Goal: Task Accomplishment & Management: Use online tool/utility

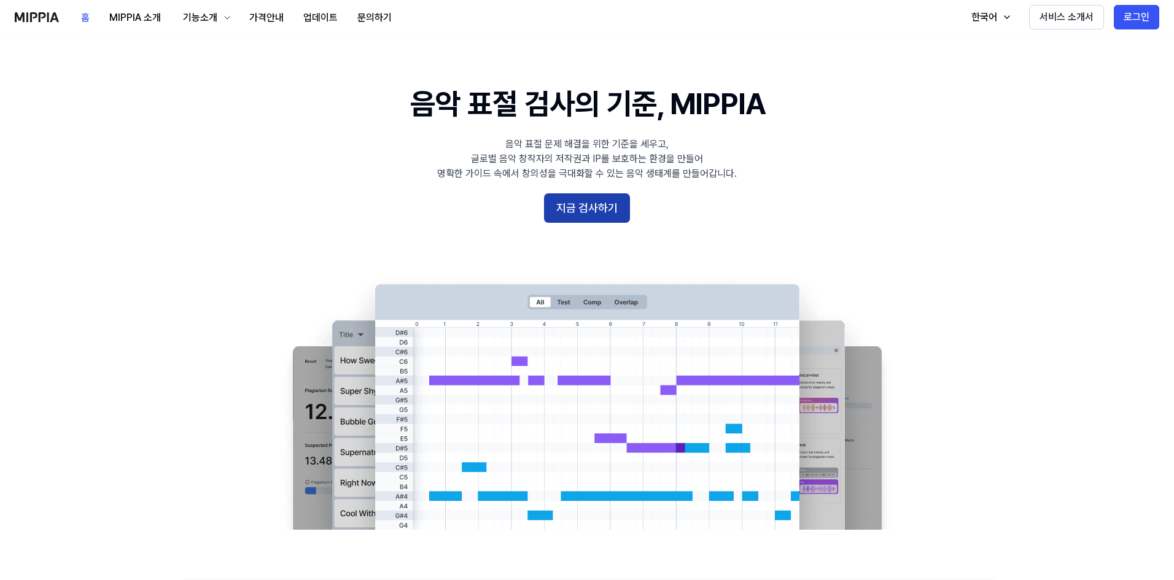
click at [614, 214] on button "지금 검사하기" at bounding box center [587, 207] width 86 height 29
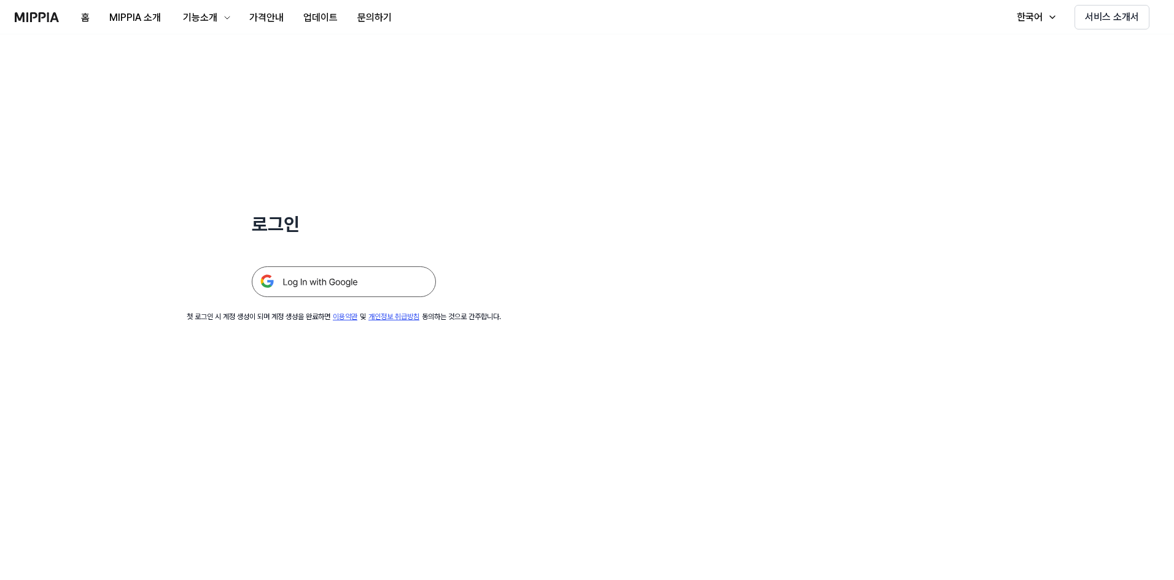
click at [335, 287] on img at bounding box center [344, 282] width 184 height 31
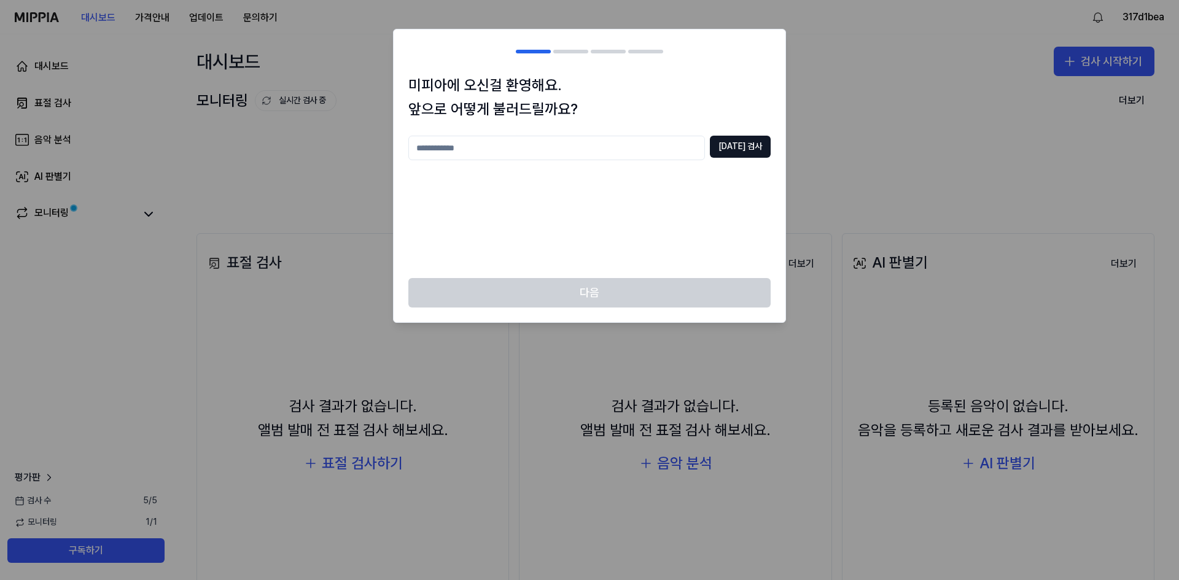
click at [673, 144] on input "text" at bounding box center [556, 148] width 297 height 25
type input "******"
click at [767, 143] on button "[DATE] 검사" at bounding box center [740, 147] width 61 height 22
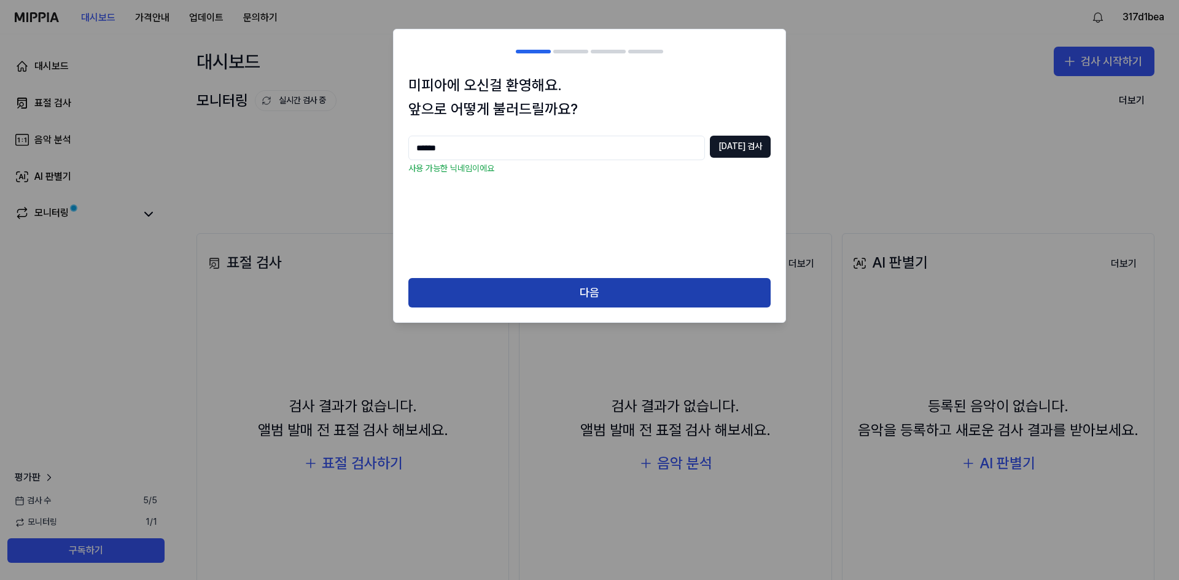
click at [576, 303] on button "다음" at bounding box center [589, 292] width 362 height 29
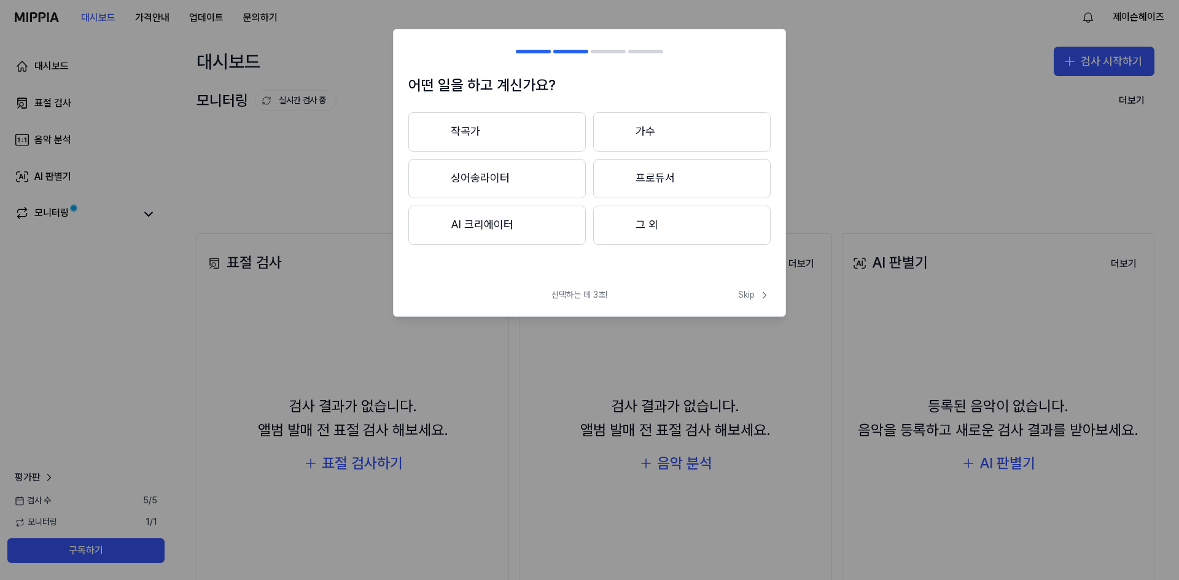
click at [669, 224] on button "그 외" at bounding box center [682, 225] width 178 height 39
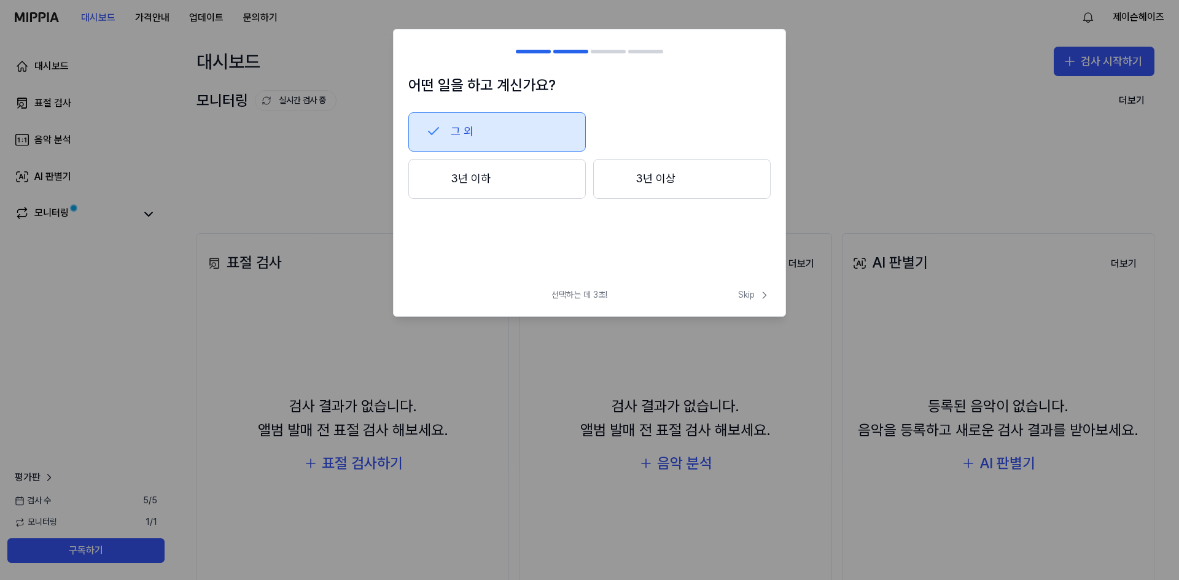
click at [471, 128] on button "그 외" at bounding box center [497, 131] width 178 height 39
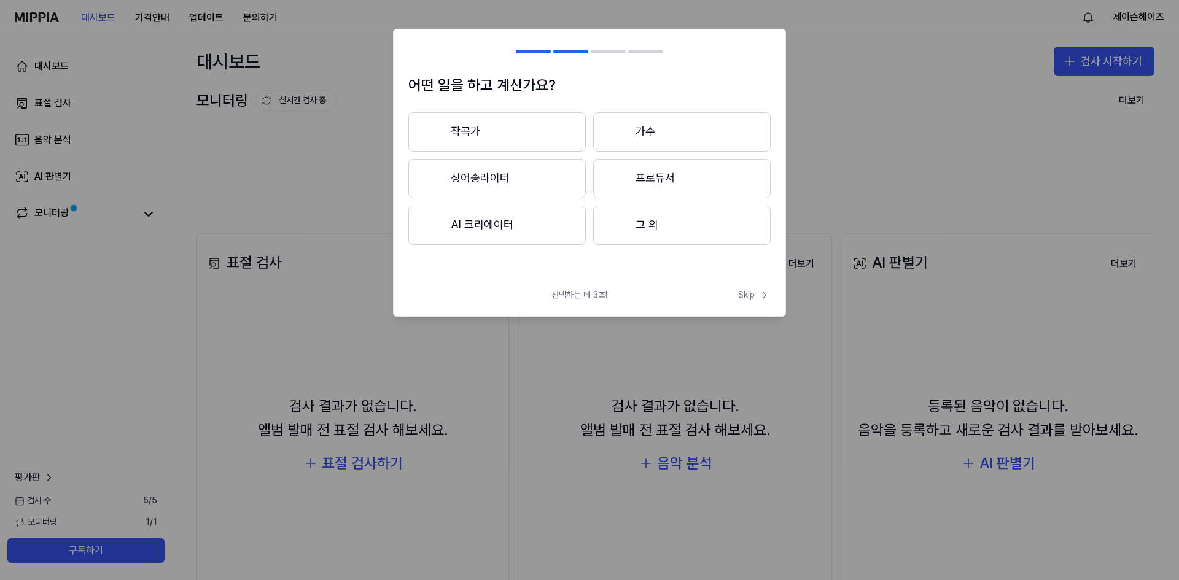
click at [666, 230] on button "그 외" at bounding box center [682, 225] width 178 height 39
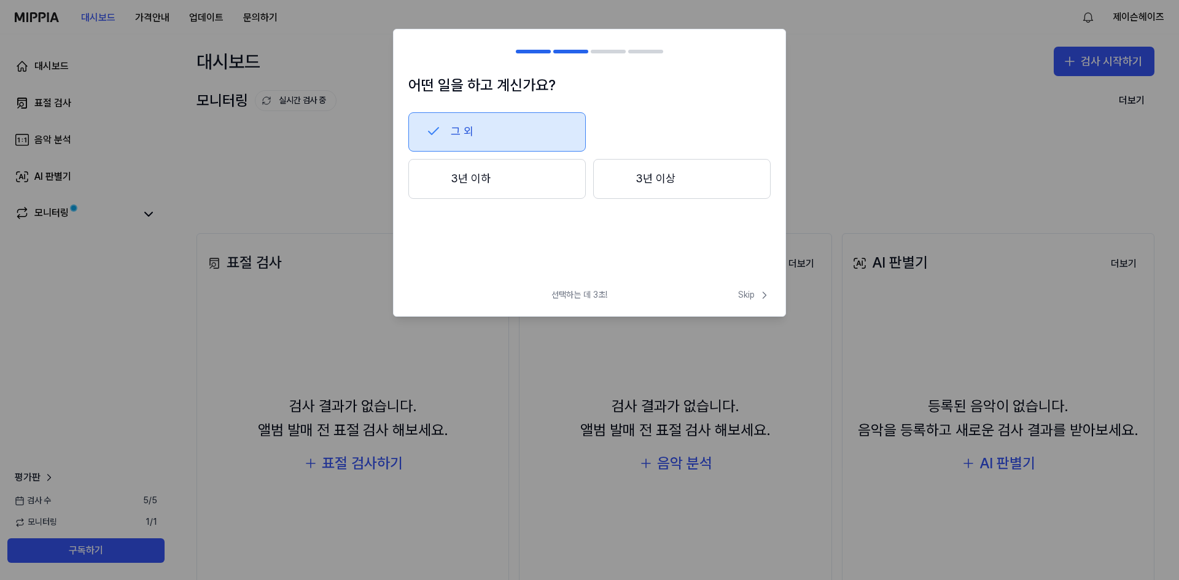
click at [494, 174] on button "3년 이하" at bounding box center [497, 179] width 178 height 41
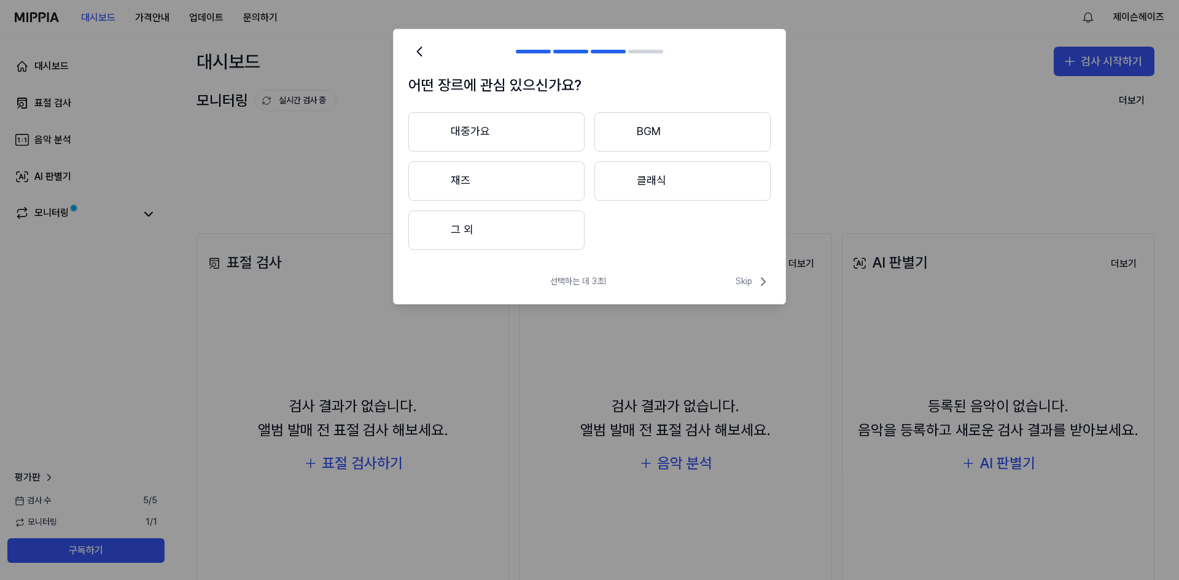
click at [641, 130] on button "BGM" at bounding box center [683, 131] width 176 height 39
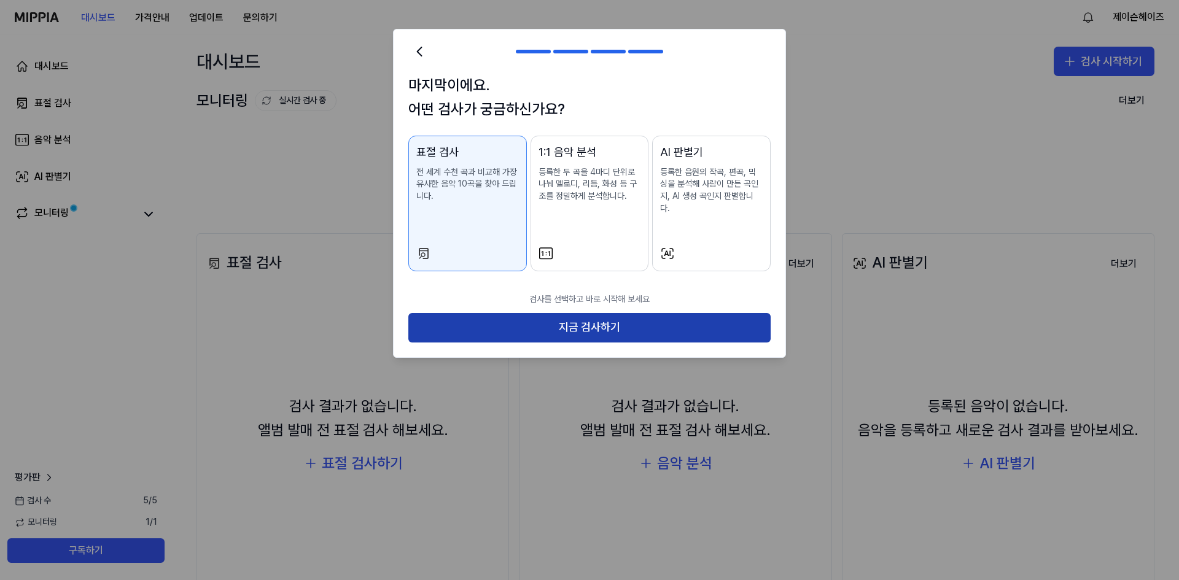
click at [577, 313] on button "지금 검사하기" at bounding box center [589, 327] width 362 height 29
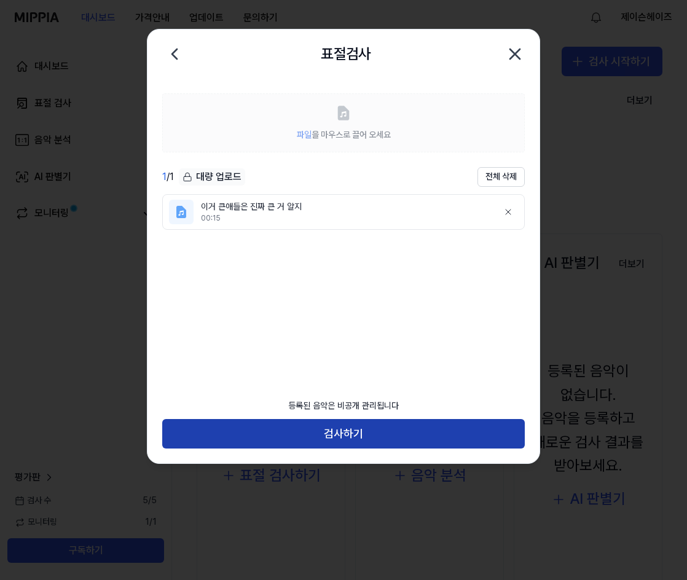
click at [375, 438] on button "검사하기" at bounding box center [343, 433] width 362 height 29
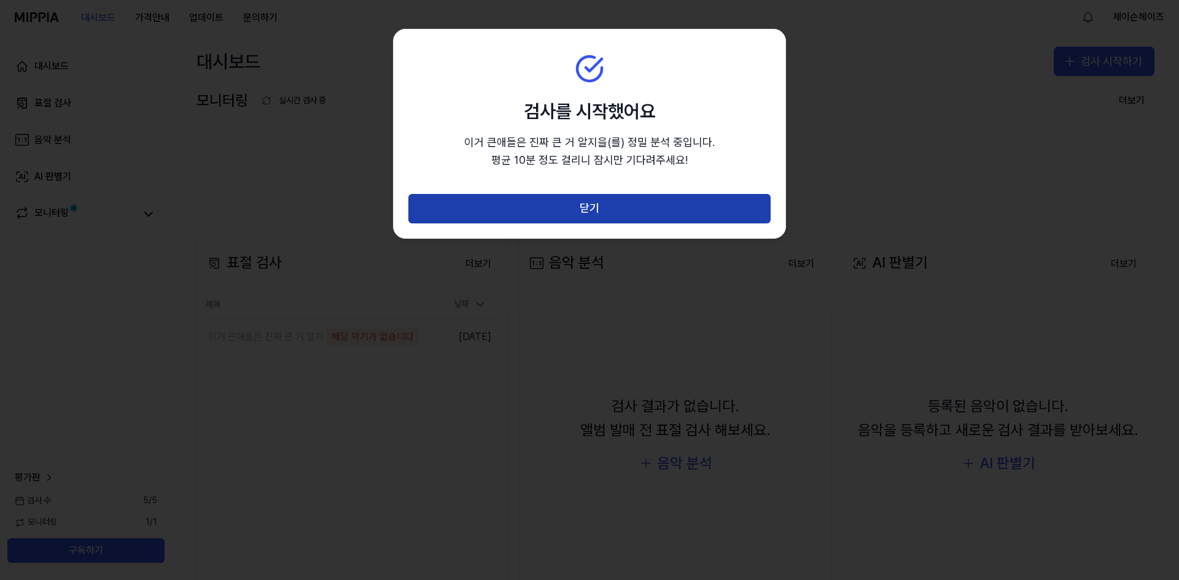
click at [603, 209] on button "닫기" at bounding box center [589, 208] width 362 height 29
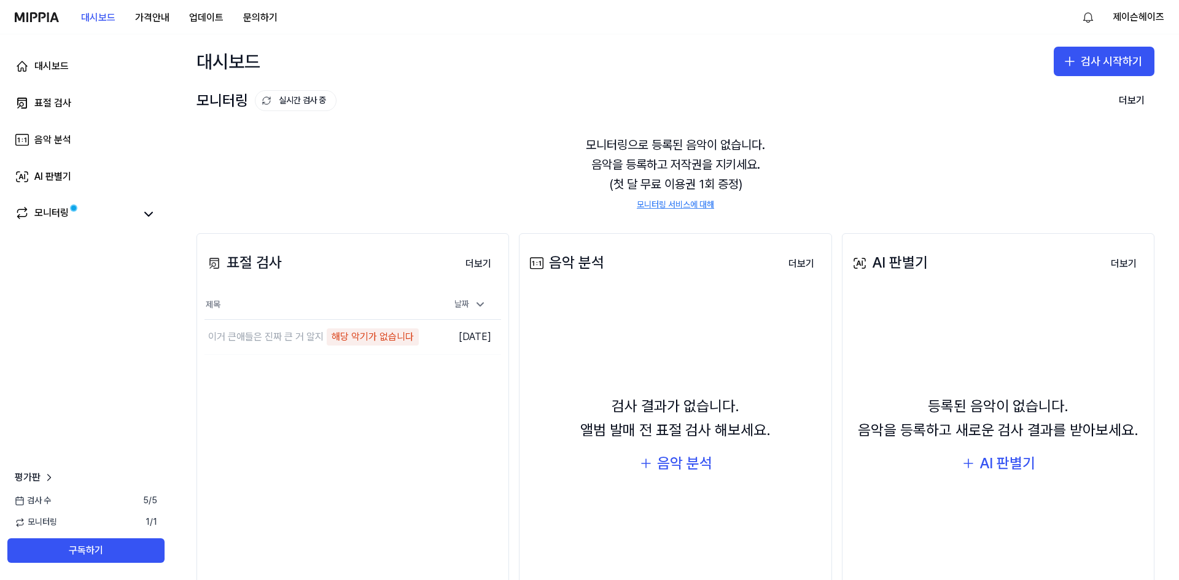
click at [244, 299] on th "제목" at bounding box center [316, 305] width 222 height 29
click at [243, 318] on th "제목" at bounding box center [316, 305] width 222 height 29
click at [249, 311] on th "제목" at bounding box center [316, 305] width 222 height 29
click at [277, 305] on th "제목" at bounding box center [316, 305] width 222 height 29
click at [281, 305] on th "제목" at bounding box center [316, 305] width 222 height 29
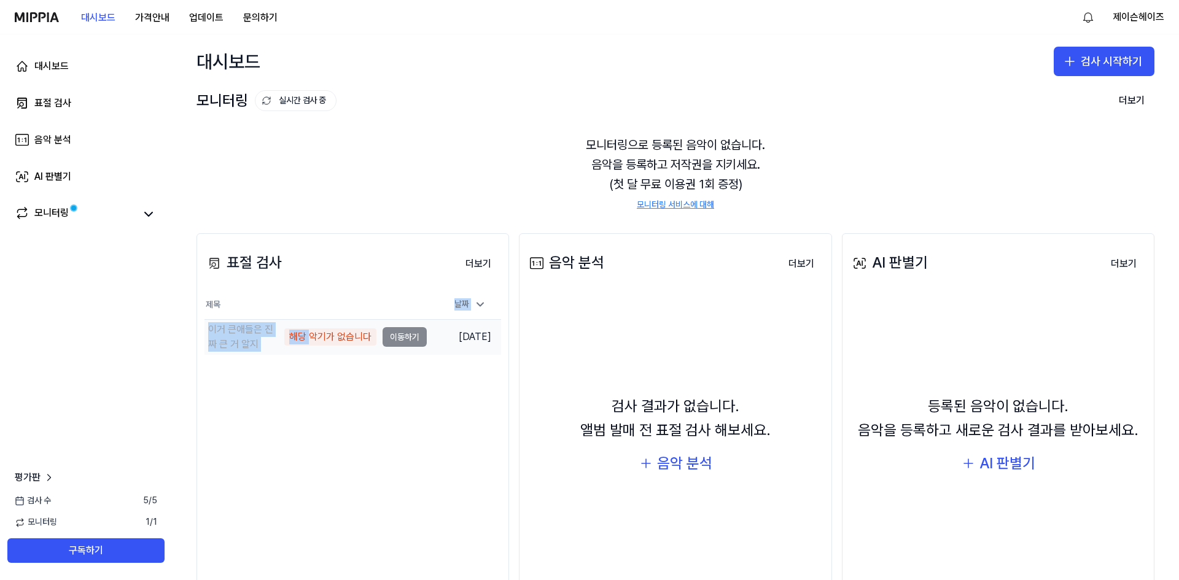
drag, startPoint x: 300, startPoint y: 313, endPoint x: 311, endPoint y: 339, distance: 27.8
click at [311, 339] on table "제목 날짜 이거 큰애들은 진짜 큰 거 알지 해당 악기가 없습니다 이동하기 2025.10.10." at bounding box center [353, 323] width 297 height 65
click at [311, 339] on div "해당 악기가 없습니다" at bounding box center [330, 337] width 92 height 17
click at [284, 338] on div "해당 악기가 없습니다" at bounding box center [330, 337] width 92 height 17
click at [283, 337] on div "이거 큰애들은 진짜 큰 거 알지 해당 악기가 없습니다" at bounding box center [291, 336] width 172 height 29
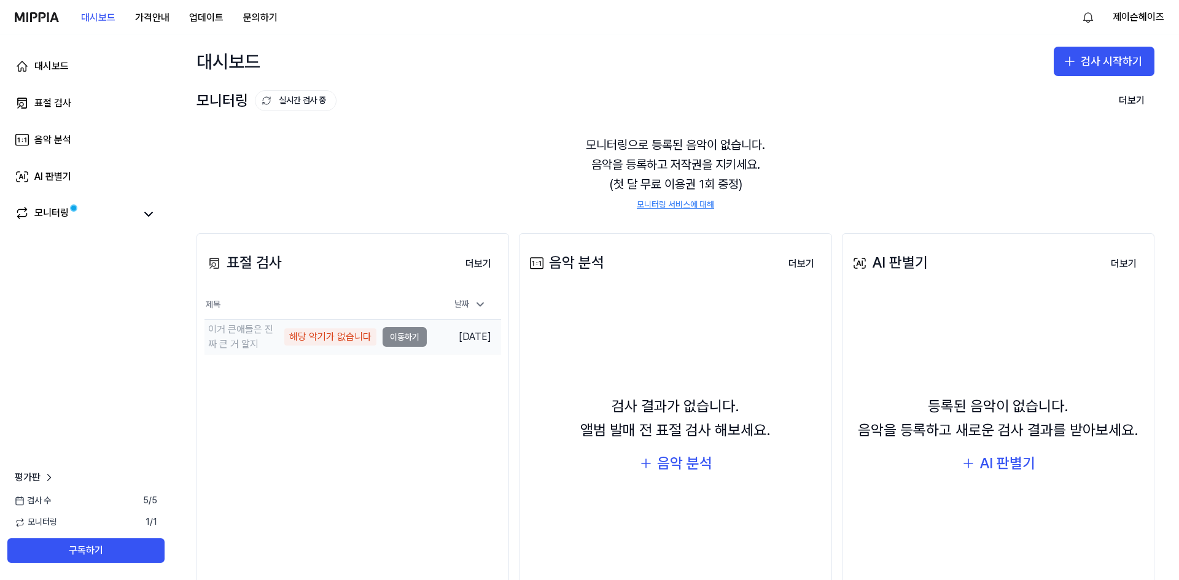
click at [419, 342] on td "이거 큰애들은 진짜 큰 거 알지 해당 악기가 없습니다 이동하기" at bounding box center [316, 337] width 222 height 34
click at [412, 337] on td "이거 큰애들은 진짜 큰 거 알지 해당 악기가 없습니다 이동하기" at bounding box center [316, 337] width 222 height 34
click at [404, 337] on td "이거 큰애들은 진짜 큰 거 알지 해당 악기가 없습니다 이동하기" at bounding box center [316, 337] width 222 height 34
click at [403, 337] on td "이거 큰애들은 진짜 큰 거 알지 해당 악기가 없습니다 이동하기" at bounding box center [316, 337] width 222 height 34
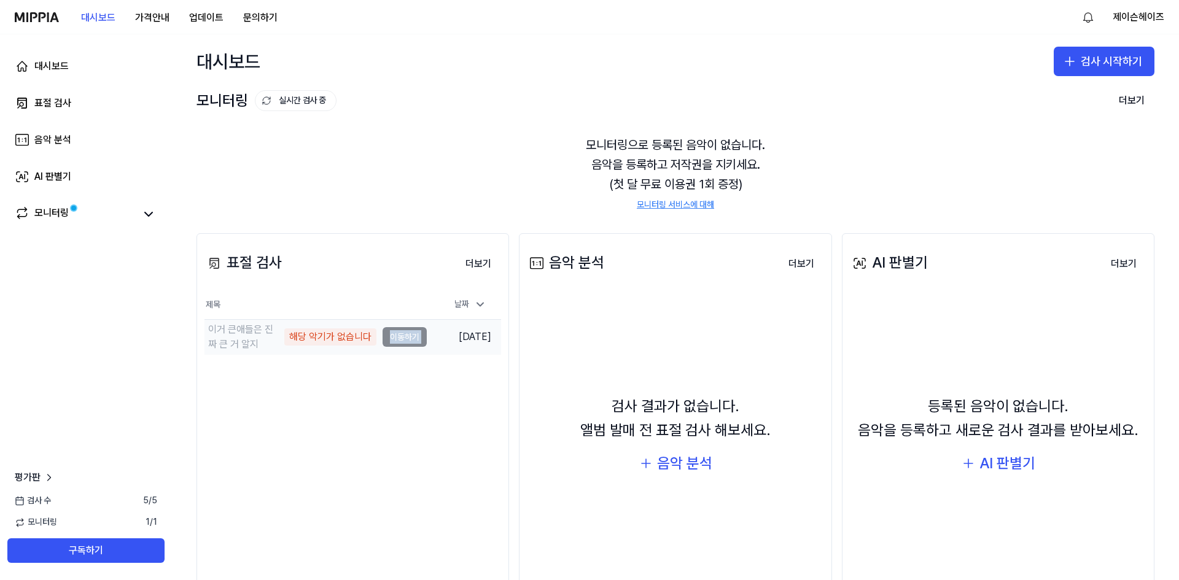
click at [403, 337] on td "이거 큰애들은 진짜 큰 거 알지 해당 악기가 없습니다 이동하기" at bounding box center [316, 337] width 222 height 34
click at [402, 337] on td "이거 큰애들은 진짜 큰 거 알지 해당 악기가 없습니다 이동하기" at bounding box center [316, 337] width 222 height 34
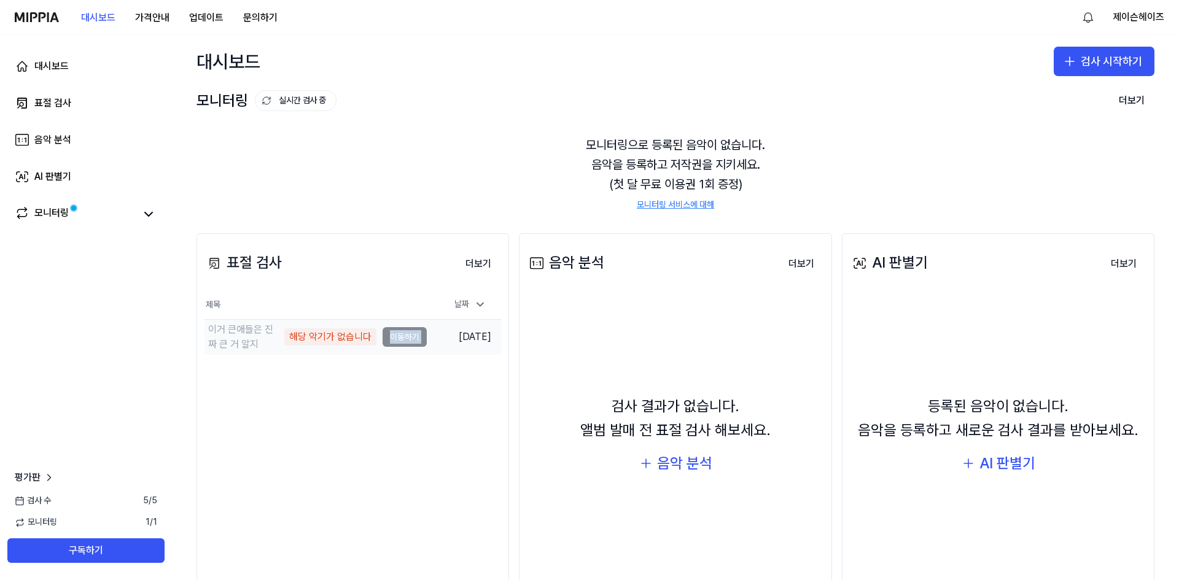
click at [402, 337] on td "이거 큰애들은 진짜 큰 거 알지 해당 악기가 없습니다 이동하기" at bounding box center [316, 337] width 222 height 34
click at [401, 337] on td "이거 큰애들은 진짜 큰 거 알지 해당 악기가 없습니다 이동하기" at bounding box center [316, 337] width 222 height 34
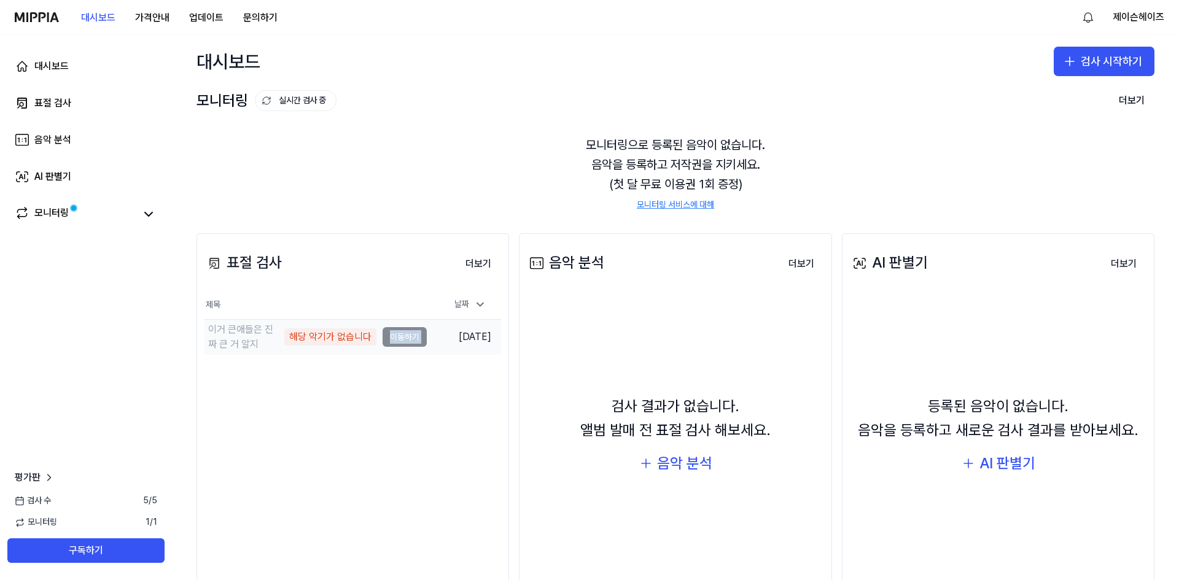
click at [401, 337] on td "이거 큰애들은 진짜 큰 거 알지 해당 악기가 없습니다 이동하기" at bounding box center [316, 337] width 222 height 34
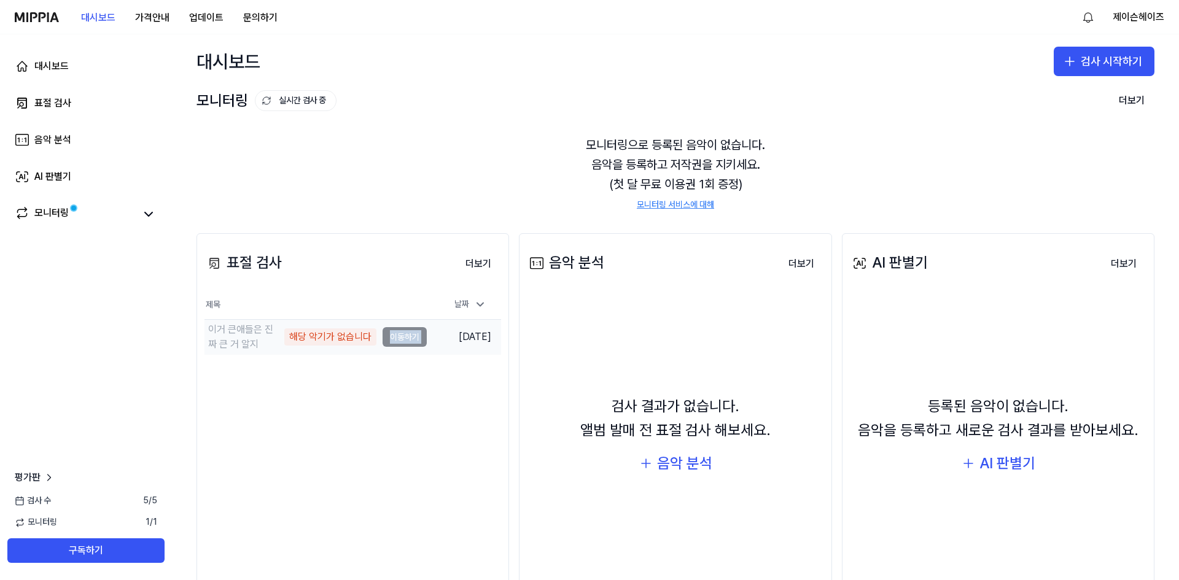
click at [401, 337] on td "이거 큰애들은 진짜 큰 거 알지 해당 악기가 없습니다 이동하기" at bounding box center [316, 337] width 222 height 34
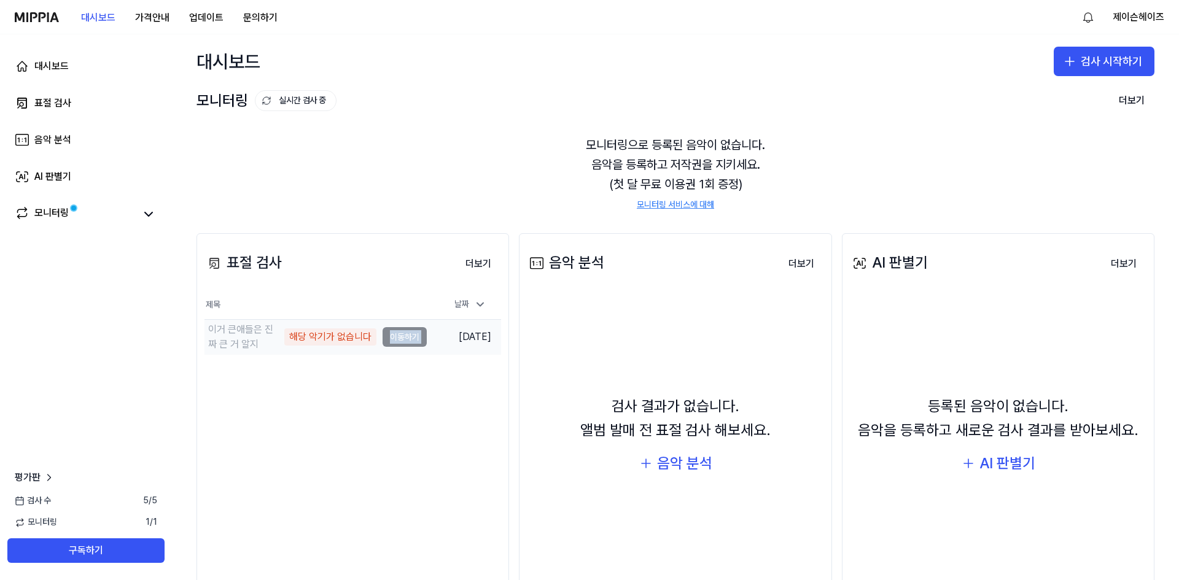
click at [401, 337] on td "이거 큰애들은 진짜 큰 거 알지 해당 악기가 없습니다 이동하기" at bounding box center [316, 337] width 222 height 34
click at [400, 337] on td "이거 큰애들은 진짜 큰 거 알지 해당 악기가 없습니다 이동하기" at bounding box center [316, 337] width 222 height 34
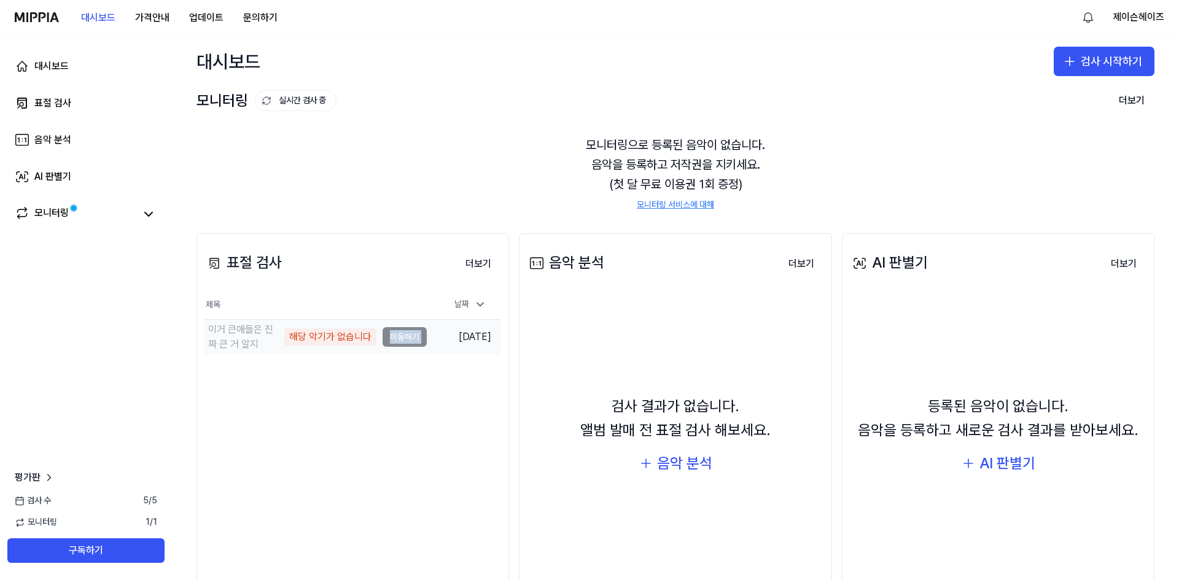
click at [400, 337] on td "이거 큰애들은 진짜 큰 거 알지 해당 악기가 없습니다 이동하기" at bounding box center [316, 337] width 222 height 34
click at [69, 209] on span at bounding box center [73, 208] width 9 height 9
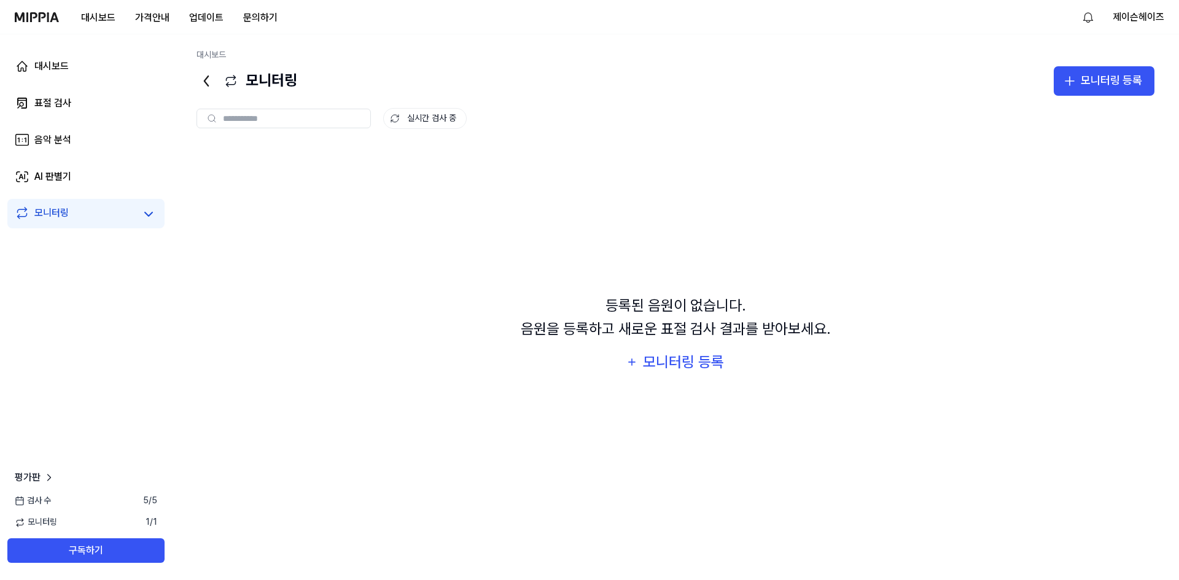
click at [69, 209] on link "모니터링" at bounding box center [75, 214] width 120 height 17
click at [268, 110] on div at bounding box center [284, 119] width 174 height 20
click at [274, 119] on input "text" at bounding box center [293, 118] width 140 height 11
drag, startPoint x: 241, startPoint y: 51, endPoint x: 257, endPoint y: 66, distance: 22.2
click at [246, 56] on div "대시보드" at bounding box center [676, 57] width 958 height 17
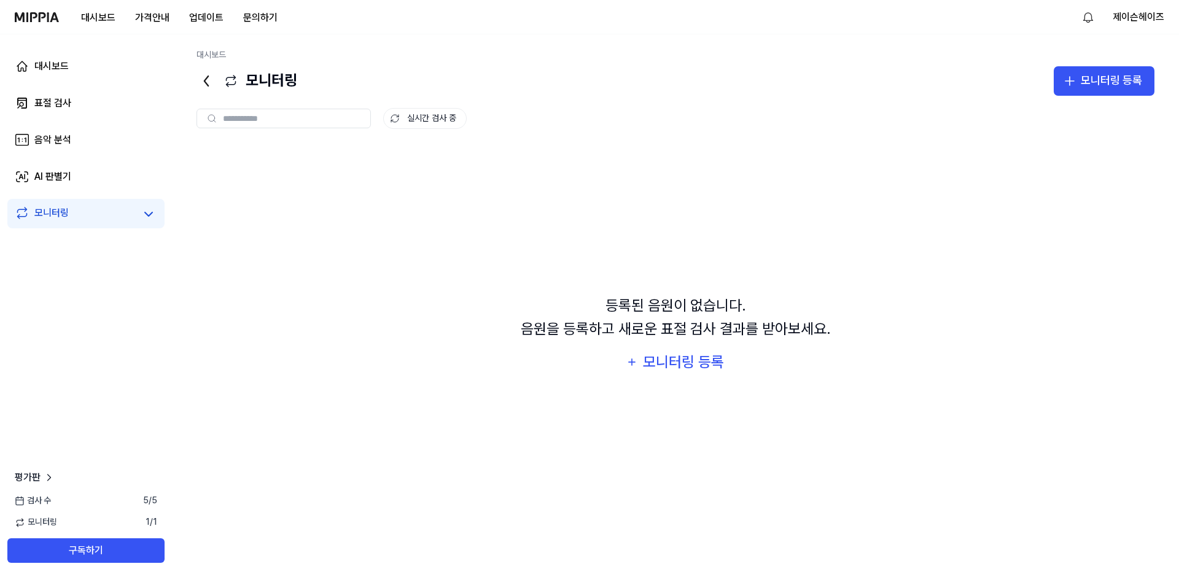
click at [275, 80] on div "모니터링" at bounding box center [247, 80] width 101 height 29
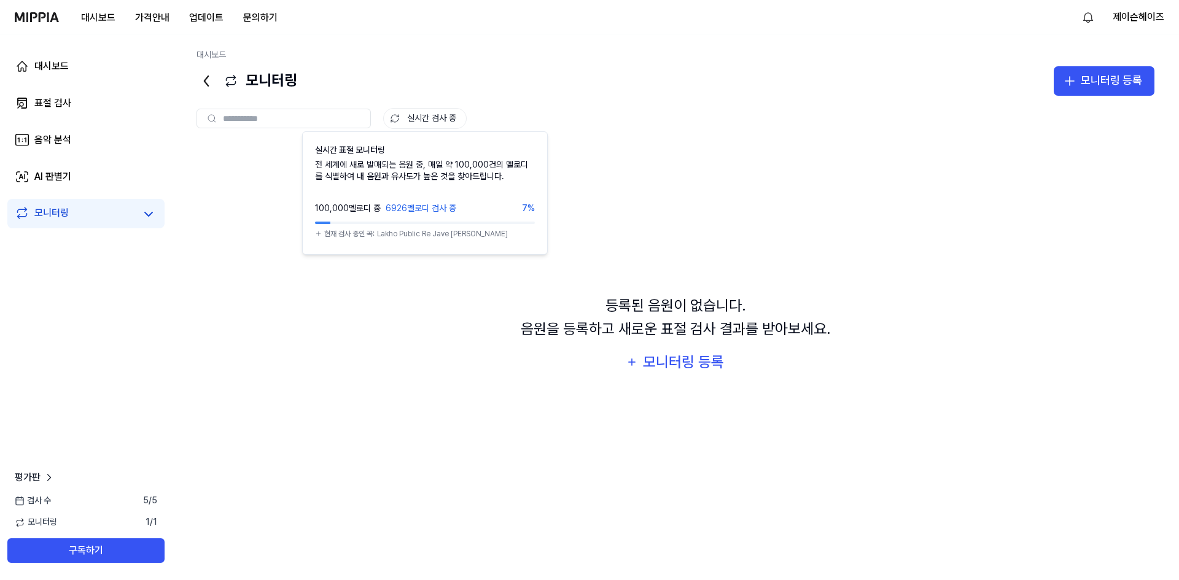
click at [412, 117] on button "실시간 검사 중" at bounding box center [425, 118] width 84 height 21
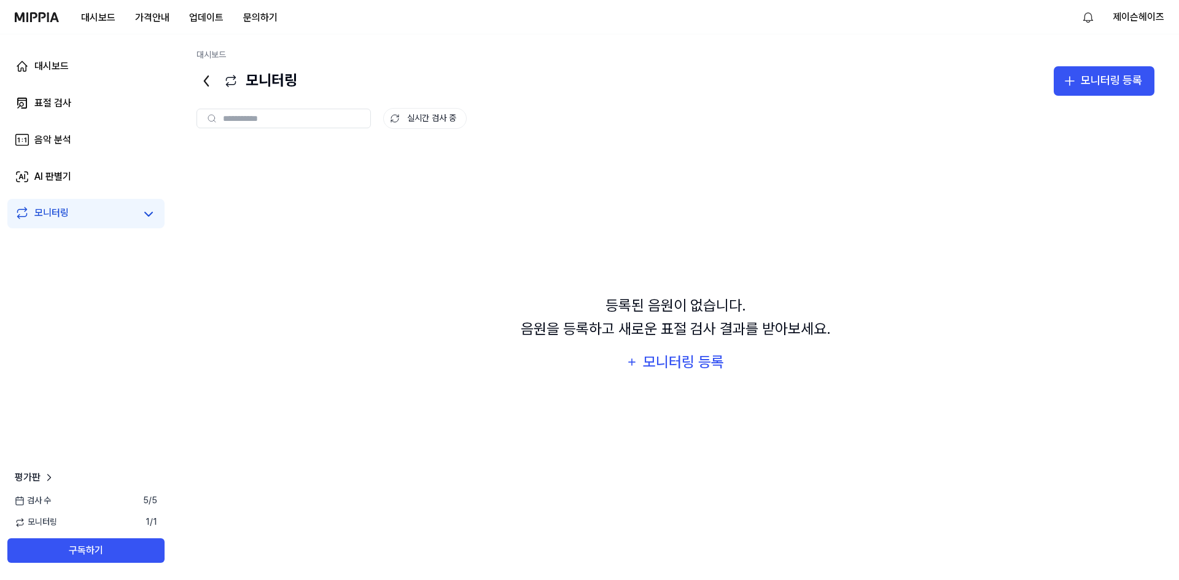
click at [412, 117] on button "실시간 검사 중" at bounding box center [425, 118] width 84 height 21
click at [691, 369] on div "모니터링 등록" at bounding box center [684, 362] width 84 height 23
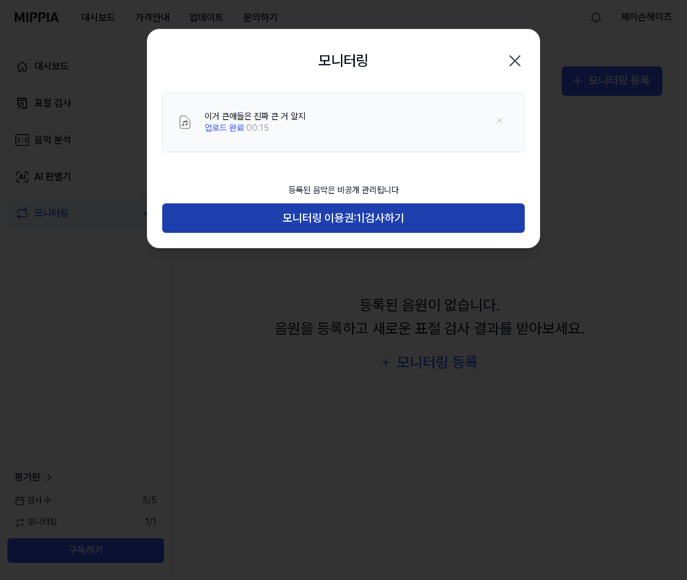
click at [361, 211] on span "1" at bounding box center [358, 218] width 5 height 18
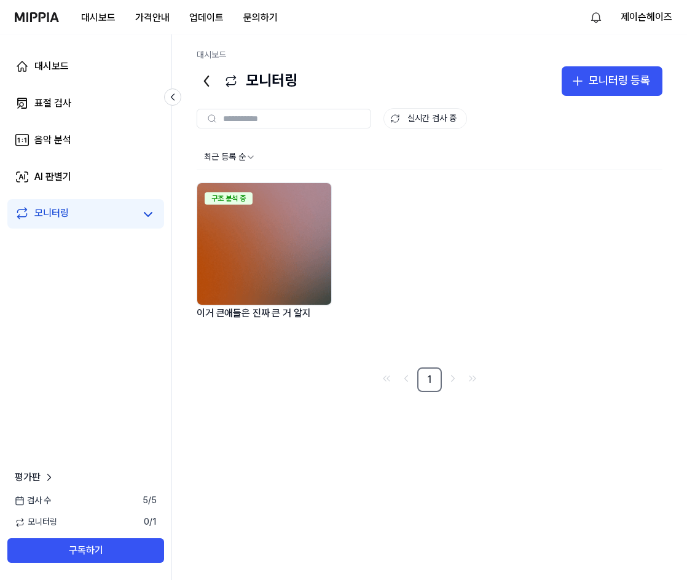
click at [286, 270] on img at bounding box center [264, 244] width 134 height 122
click at [267, 119] on input "text" at bounding box center [293, 118] width 140 height 11
click at [276, 67] on div "모니터링" at bounding box center [247, 80] width 101 height 29
click at [280, 90] on div "모니터링" at bounding box center [247, 80] width 101 height 29
click at [79, 134] on link "음악 분석" at bounding box center [85, 139] width 157 height 29
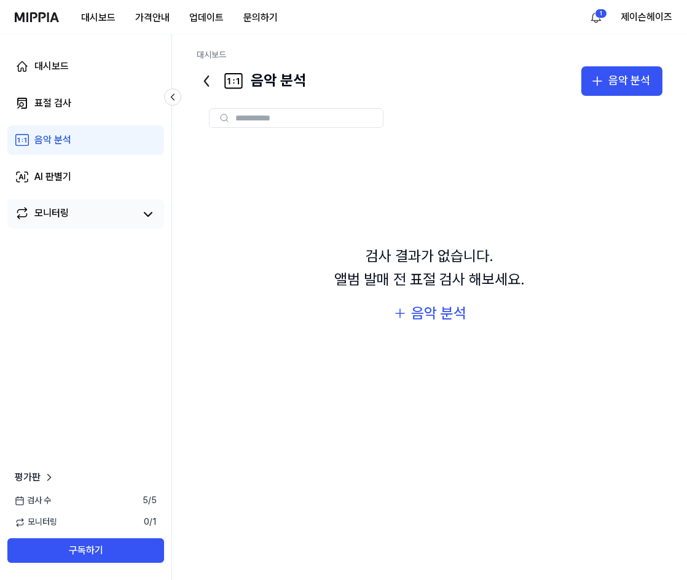
click at [74, 211] on link "모니터링" at bounding box center [75, 214] width 120 height 17
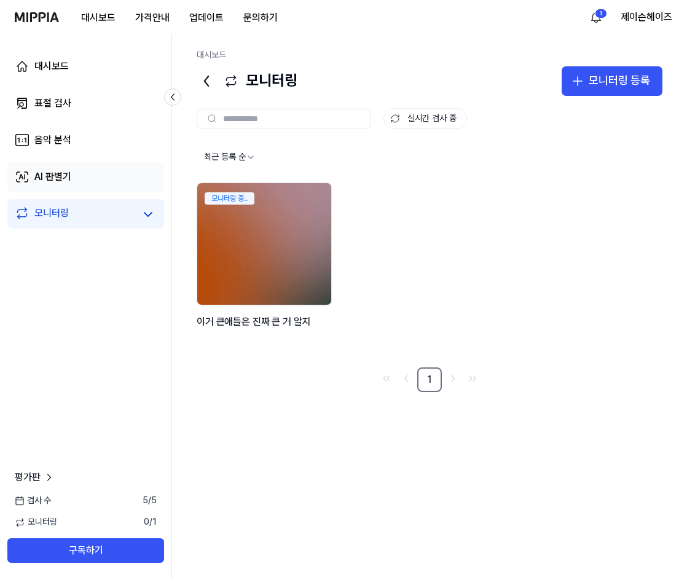
click at [84, 181] on link "AI 판별기" at bounding box center [85, 176] width 157 height 29
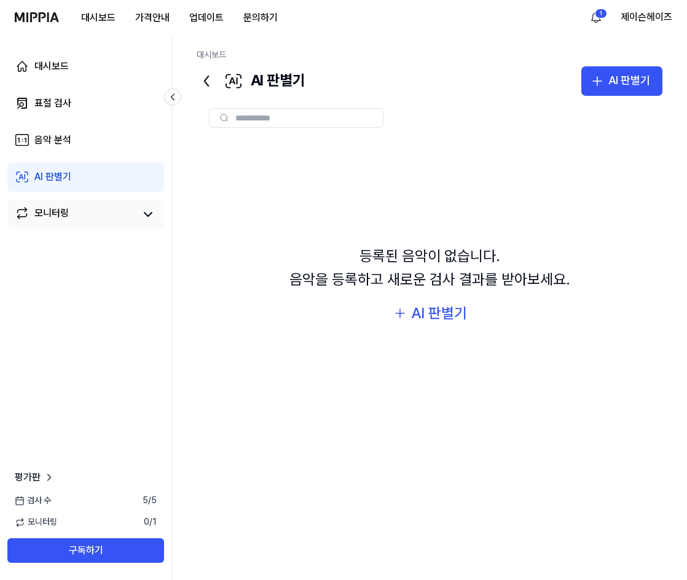
drag, startPoint x: 62, startPoint y: 223, endPoint x: 69, endPoint y: 122, distance: 101.6
click at [64, 221] on div "모니터링" at bounding box center [85, 213] width 157 height 29
drag, startPoint x: 69, startPoint y: 122, endPoint x: 68, endPoint y: 64, distance: 57.2
click at [69, 121] on div "대시보드 표절 검사 음악 분석 AI 판별기 모니터링" at bounding box center [85, 139] width 171 height 211
click at [68, 64] on div "대시보드" at bounding box center [51, 66] width 34 height 15
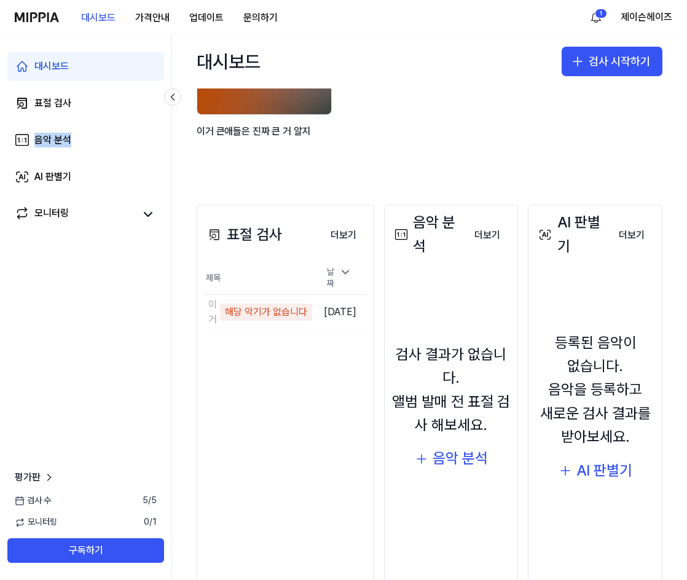
scroll to position [165, 0]
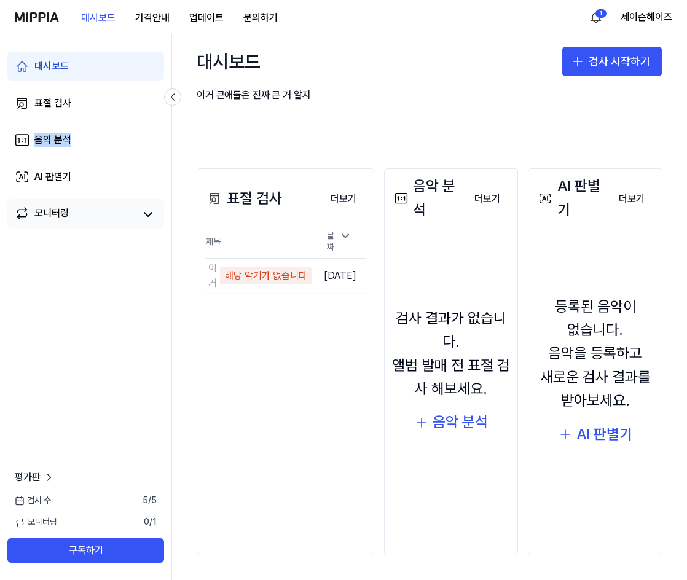
click at [65, 221] on div "모니터링" at bounding box center [51, 214] width 34 height 17
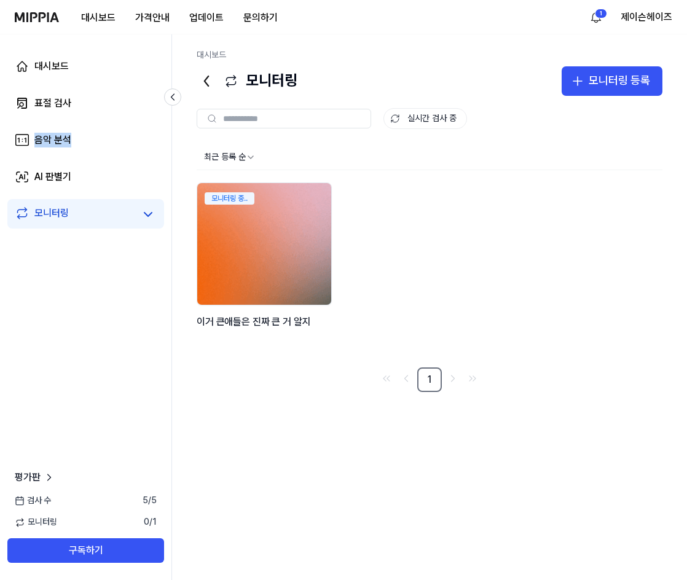
click at [268, 232] on img at bounding box center [263, 244] width 147 height 134
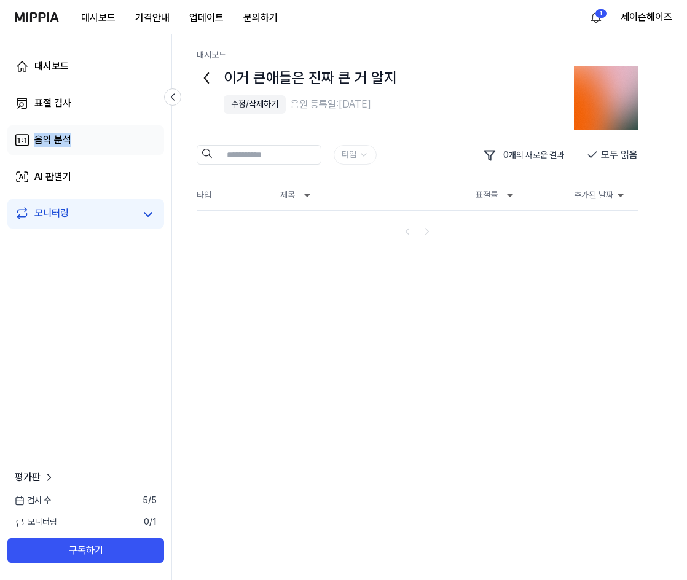
click at [42, 135] on div "음악 분석" at bounding box center [52, 140] width 37 height 15
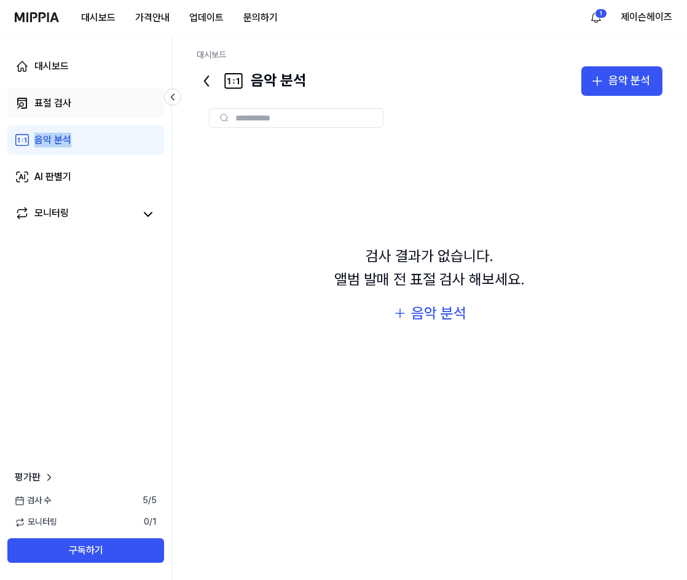
click at [59, 98] on div "표절 검사" at bounding box center [52, 103] width 37 height 15
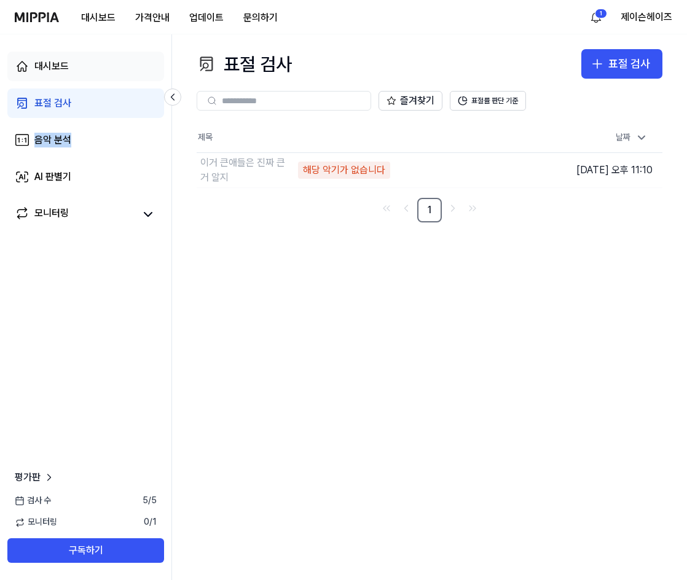
click at [85, 72] on link "대시보드" at bounding box center [85, 66] width 157 height 29
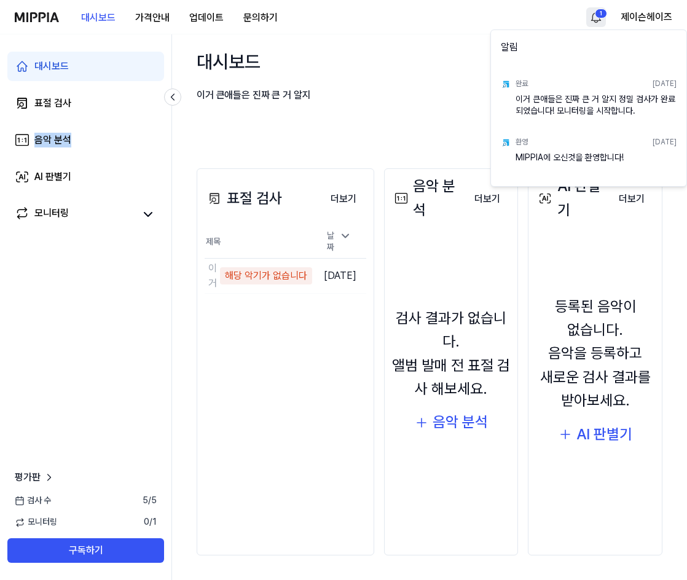
click at [601, 14] on html "대시보드 가격안내 업데이트 문의하기 1 제이슨헤이즈 대시보드 표절 검사 음악 분석 AI 판별기 모니터링 평가판 검사 수 5 / 5 모니터링 0…" at bounding box center [343, 290] width 687 height 580
click at [603, 104] on div "이거 큰애들은 진짜 큰 거 알지 정밀 검사가 완료되었습니다! 모니터링을 시작합니다." at bounding box center [595, 105] width 161 height 25
click at [560, 114] on div "이거 큰애들은 진짜 큰 거 알지 정밀 검사가 완료되었습니다! 모니터링을 시작합니다." at bounding box center [595, 105] width 161 height 25
click at [571, 100] on div "이거 큰애들은 진짜 큰 거 알지 정밀 검사가 완료되었습니다! 모니터링을 시작합니다." at bounding box center [595, 105] width 161 height 25
click at [522, 84] on div "완료" at bounding box center [521, 84] width 12 height 10
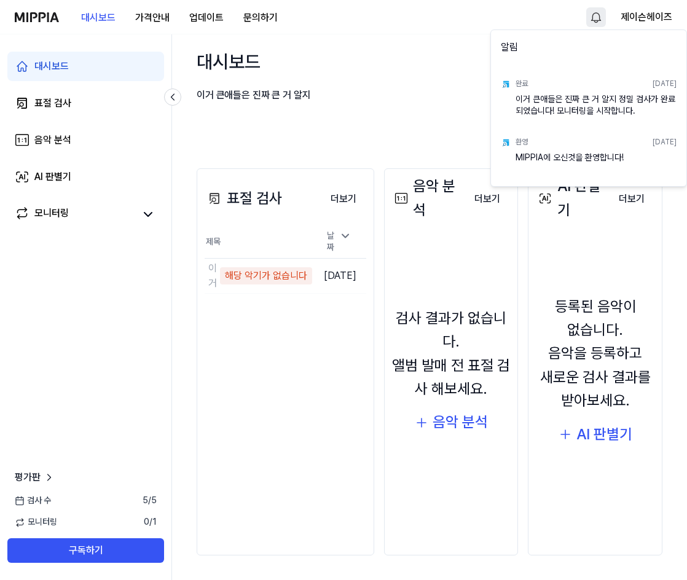
click at [565, 159] on div "MIPPIA에 오신것을 환영합니다!" at bounding box center [595, 164] width 161 height 25
click at [521, 139] on div "환영" at bounding box center [521, 142] width 12 height 10
click at [542, 95] on div "이거 큰애들은 진짜 큰 거 알지 정밀 검사가 완료되었습니다! 모니터링을 시작합니다." at bounding box center [595, 105] width 161 height 25
click at [615, 101] on div "이거 큰애들은 진짜 큰 거 알지 정밀 검사가 완료되었습니다! 모니터링을 시작합니다." at bounding box center [595, 105] width 161 height 25
click at [617, 101] on div "이거 큰애들은 진짜 큰 거 알지 정밀 검사가 완료되었습니다! 모니터링을 시작합니다." at bounding box center [595, 105] width 161 height 25
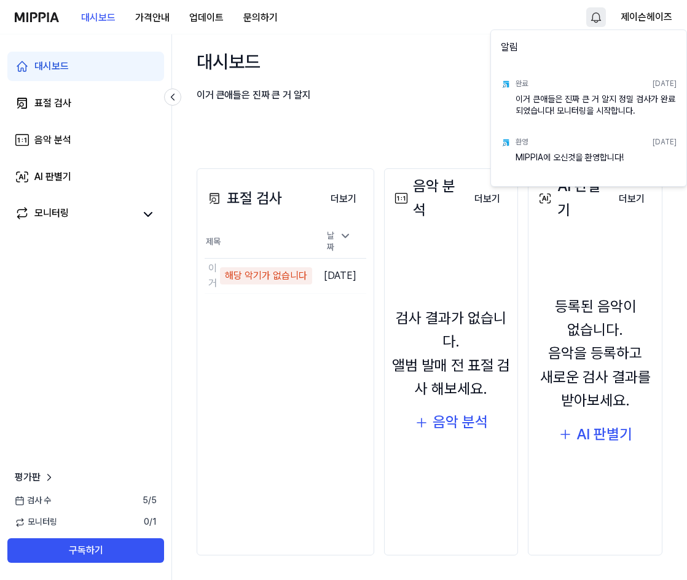
click at [658, 101] on div "이거 큰애들은 진짜 큰 거 알지 정밀 검사가 완료되었습니다! 모니터링을 시작합니다." at bounding box center [595, 105] width 161 height 25
click at [672, 93] on div "이거 큰애들은 진짜 큰 거 알지 정밀 검사가 완료되었습니다! 모니터링을 시작합니다." at bounding box center [595, 105] width 161 height 25
click at [543, 76] on div "완료 2025.10.10." at bounding box center [595, 83] width 161 height 19
drag, startPoint x: 512, startPoint y: 77, endPoint x: 520, endPoint y: 45, distance: 33.1
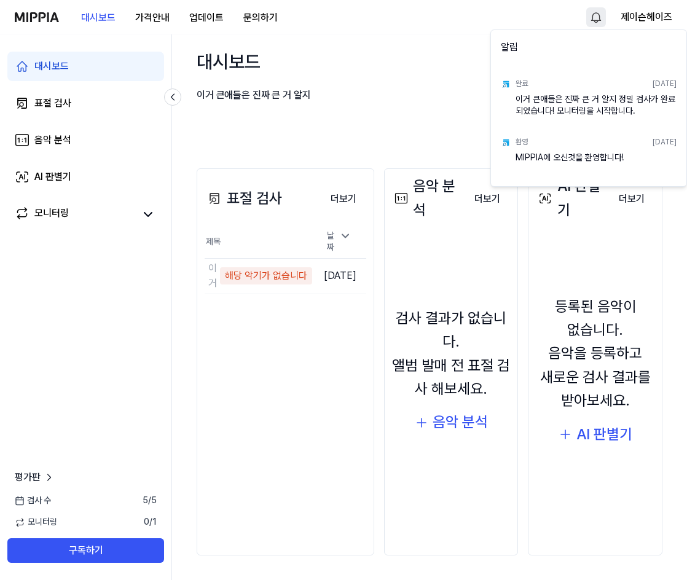
click at [512, 75] on div "완료 2025.10.10. 이거 큰애들은 진짜 큰 거 알지 정밀 검사가 완료되었습니다! 모니터링을 시작합니다." at bounding box center [588, 96] width 190 height 58
click at [520, 45] on div "알림" at bounding box center [588, 50] width 190 height 34
click at [517, 48] on div "알림" at bounding box center [588, 50] width 190 height 34
click at [514, 48] on div "알림" at bounding box center [588, 50] width 190 height 34
drag, startPoint x: 643, startPoint y: 138, endPoint x: 660, endPoint y: 127, distance: 19.9
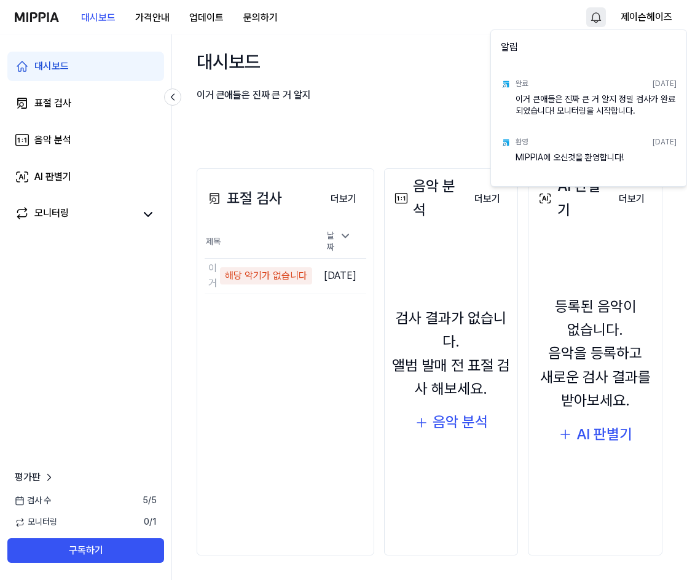
click at [646, 133] on div "환영 2025.10.10." at bounding box center [595, 142] width 161 height 19
drag, startPoint x: 660, startPoint y: 127, endPoint x: 652, endPoint y: 80, distance: 47.4
click at [658, 99] on div "알림 완료 2025.10.10. 이거 큰애들은 진짜 큰 거 알지 정밀 검사가 완료되었습니다! 모니터링을 시작합니다. 환영 2025.10.10.…" at bounding box center [588, 107] width 197 height 157
drag, startPoint x: 652, startPoint y: 80, endPoint x: 649, endPoint y: 87, distance: 7.8
click at [652, 82] on div "2025.10.10." at bounding box center [664, 84] width 24 height 10
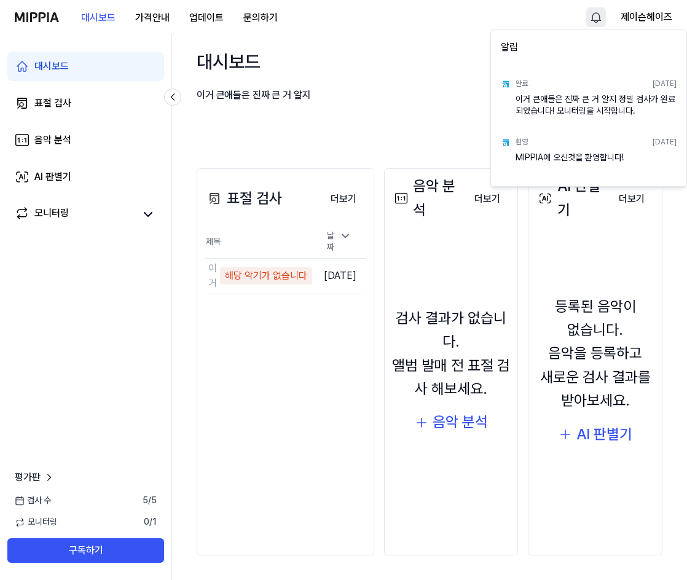
click at [652, 87] on div "2025.10.10." at bounding box center [664, 84] width 24 height 10
drag, startPoint x: 276, startPoint y: 101, endPoint x: 305, endPoint y: 95, distance: 29.5
click at [281, 101] on html "대시보드 가격안내 업데이트 문의하기 제이슨헤이즈 대시보드 표절 검사 음악 분석 AI 판별기 모니터링 평가판 검사 수 5 / 5 모니터링 0 /…" at bounding box center [343, 290] width 687 height 580
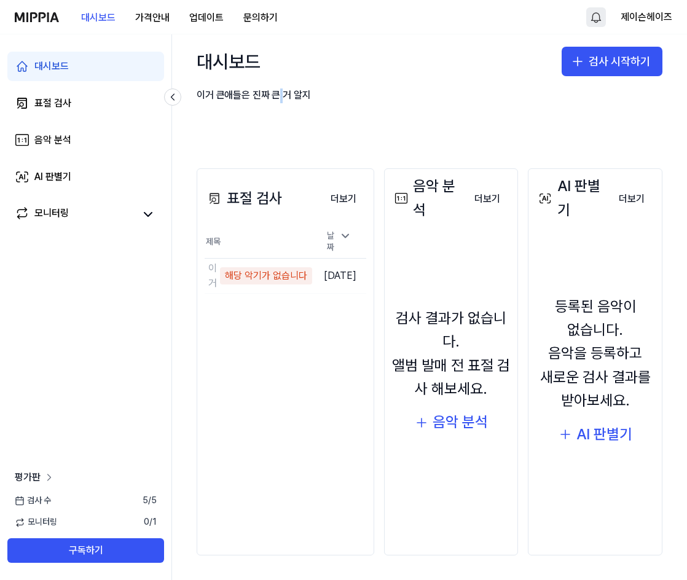
click at [28, 472] on span "평가판" at bounding box center [28, 477] width 26 height 15
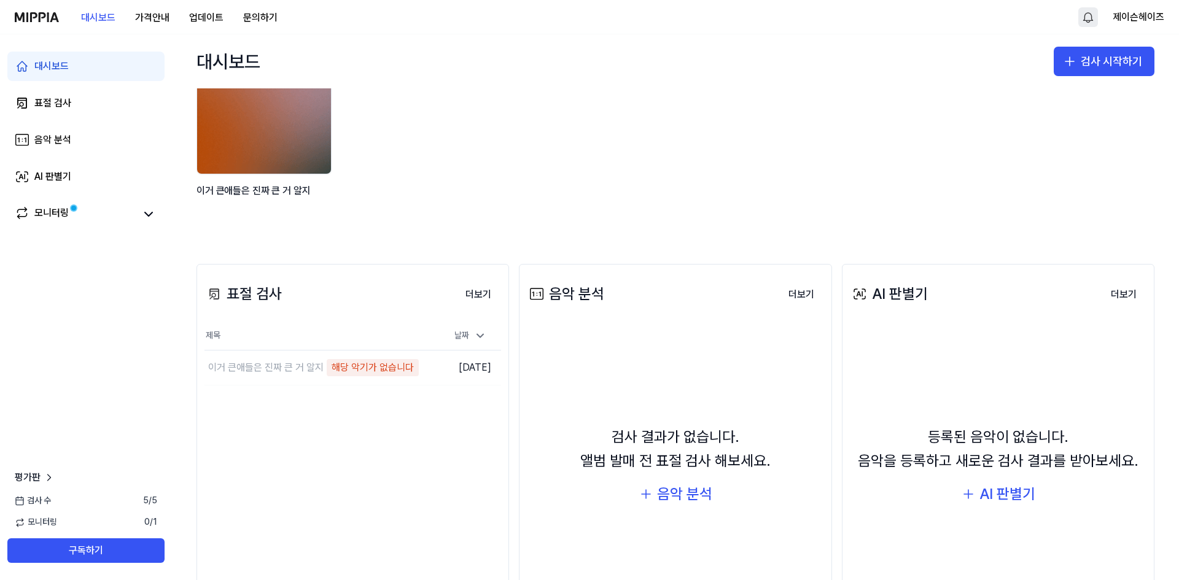
scroll to position [164, 0]
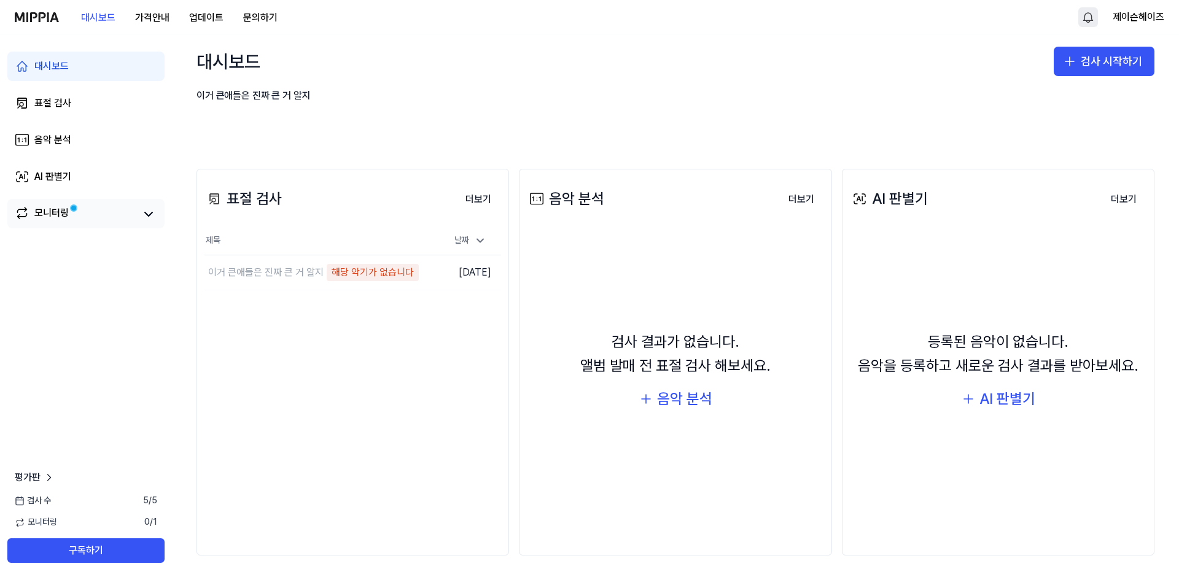
click at [68, 215] on div "모니터링" at bounding box center [51, 214] width 34 height 17
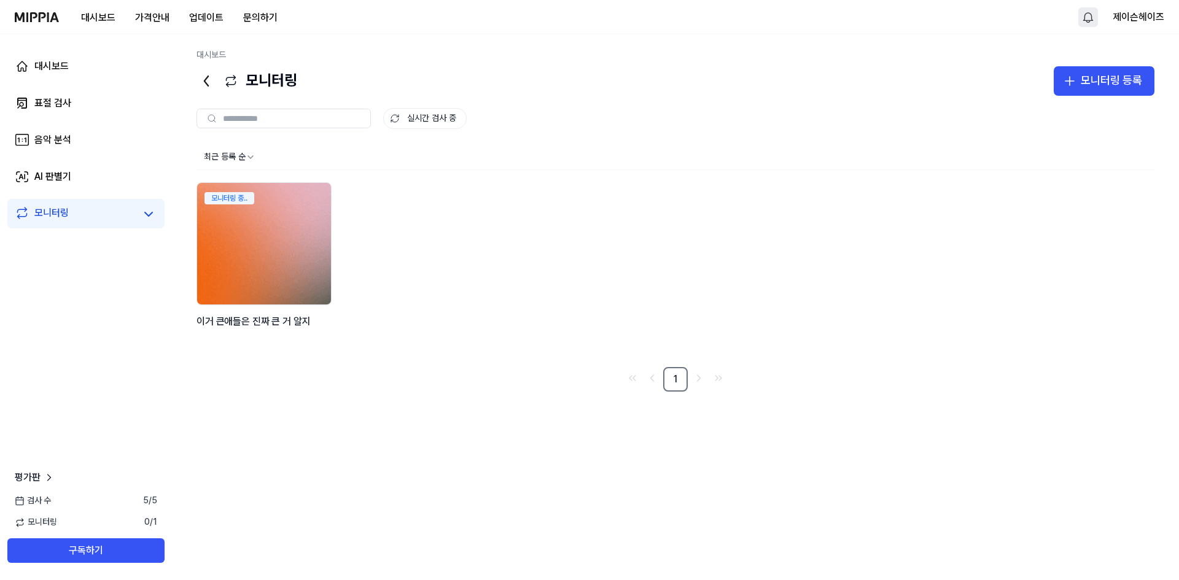
click at [294, 228] on img at bounding box center [263, 244] width 147 height 134
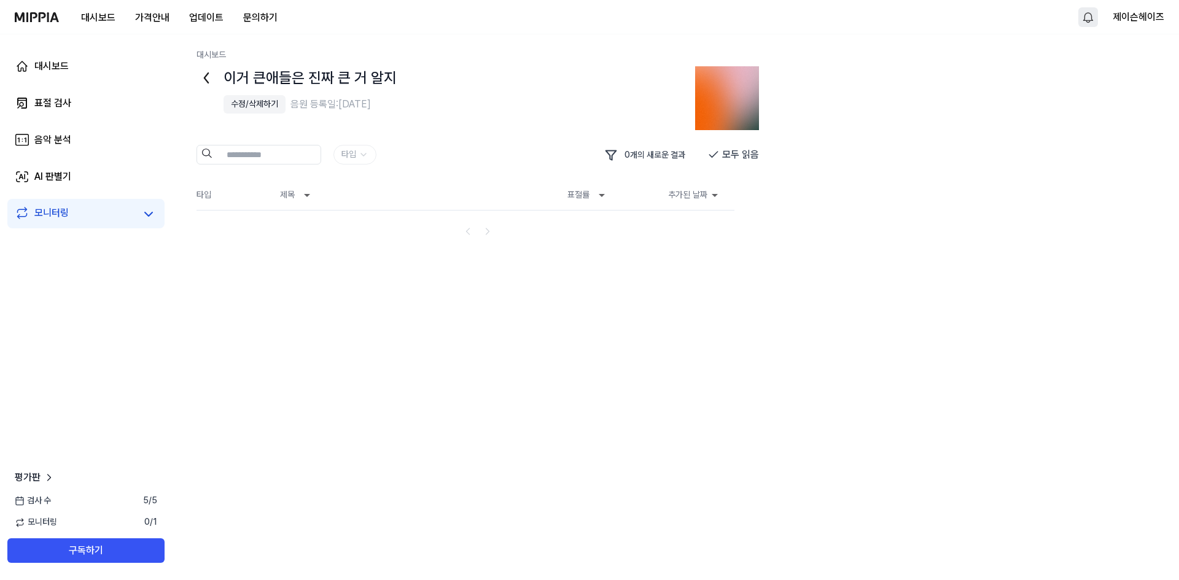
click at [716, 102] on img at bounding box center [727, 98] width 64 height 64
click at [198, 203] on th "타입" at bounding box center [234, 195] width 74 height 29
click at [209, 74] on icon at bounding box center [207, 78] width 20 height 20
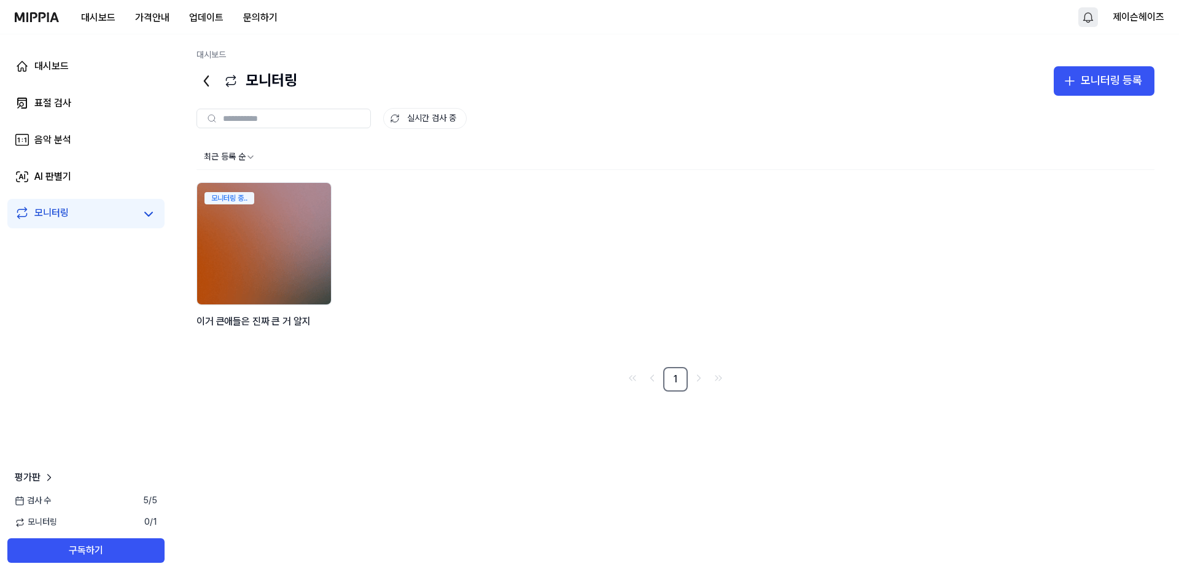
click at [74, 209] on link "모니터링" at bounding box center [75, 214] width 120 height 17
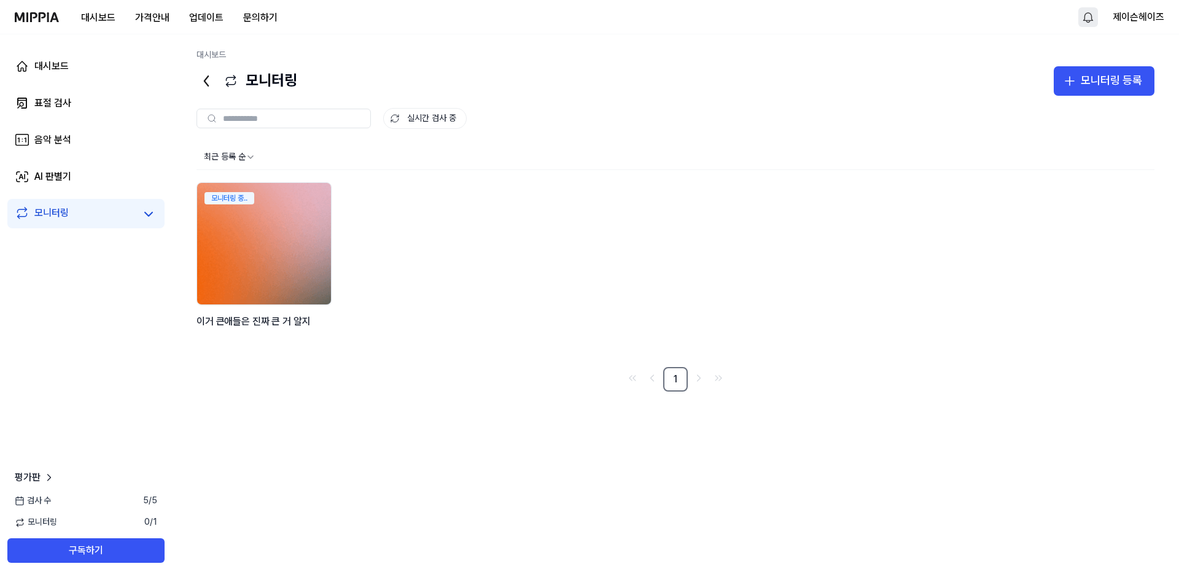
click at [264, 246] on img at bounding box center [263, 244] width 147 height 134
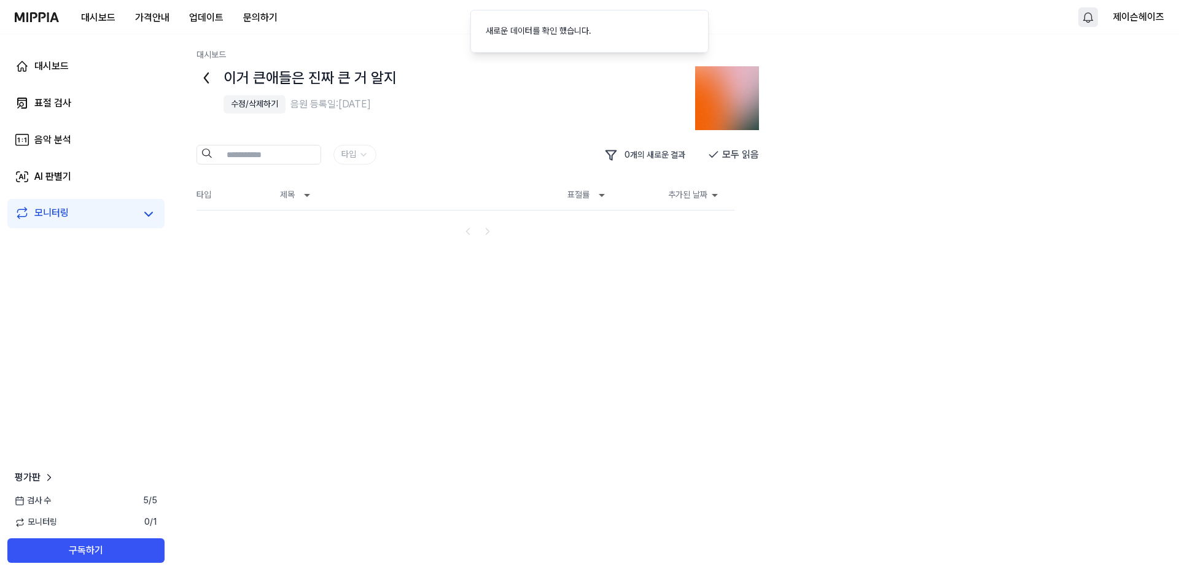
click at [736, 109] on img at bounding box center [727, 98] width 64 height 64
click at [737, 83] on img at bounding box center [727, 98] width 64 height 64
click at [566, 27] on div "새로운 데이터를 확인 했습니다." at bounding box center [539, 31] width 106 height 12
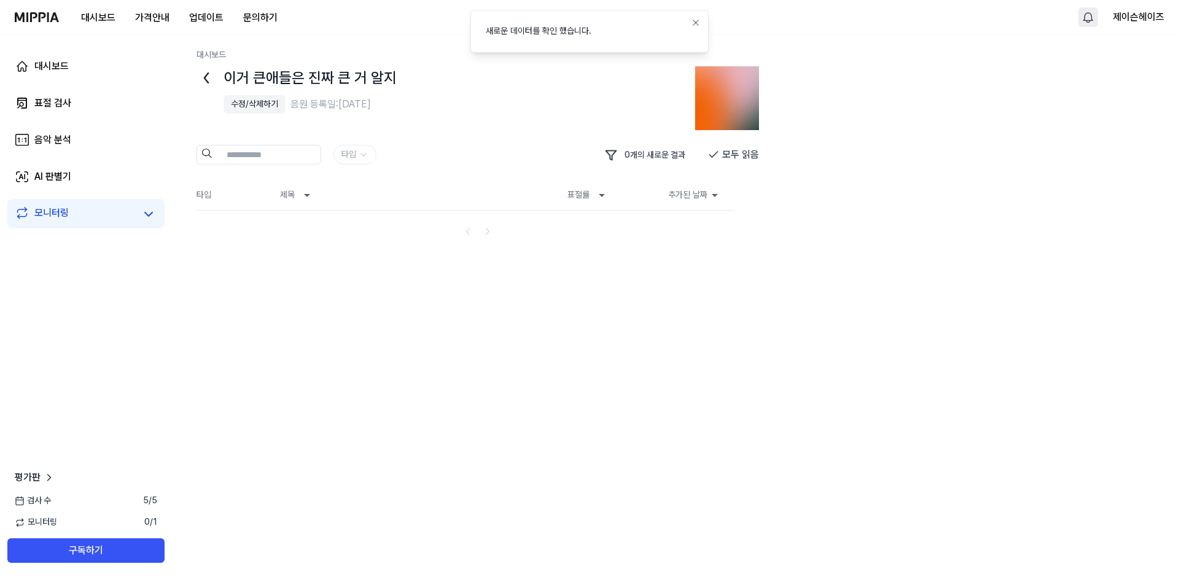
click at [568, 27] on div "새로운 데이터를 확인 했습니다." at bounding box center [539, 31] width 106 height 12
click at [754, 114] on img at bounding box center [727, 98] width 64 height 64
click at [28, 15] on img at bounding box center [37, 17] width 44 height 10
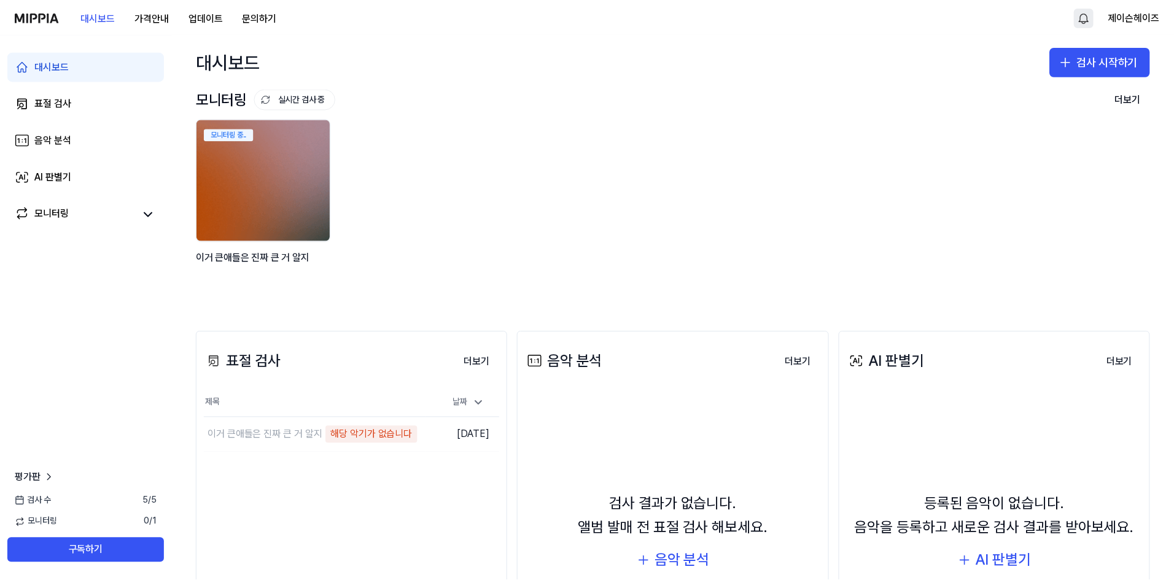
scroll to position [0, 0]
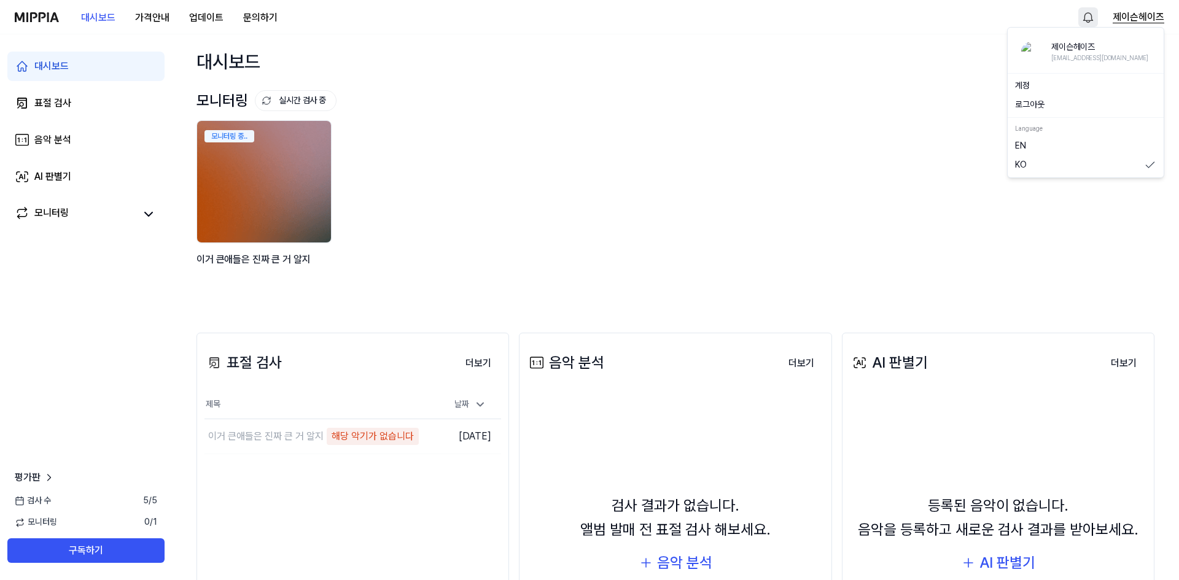
click at [1144, 23] on button "제이슨헤이즈" at bounding box center [1139, 17] width 52 height 15
click at [1042, 76] on div "계정" at bounding box center [1085, 86] width 151 height 20
click at [1144, 4] on div "대시보드 가격안내 업데이트 문의하기 제이슨헤이즈" at bounding box center [590, 17] width 1150 height 34
click at [1144, 16] on button "제이슨헤이즈" at bounding box center [1139, 17] width 52 height 15
click at [1020, 87] on link "계정" at bounding box center [1085, 86] width 141 height 12
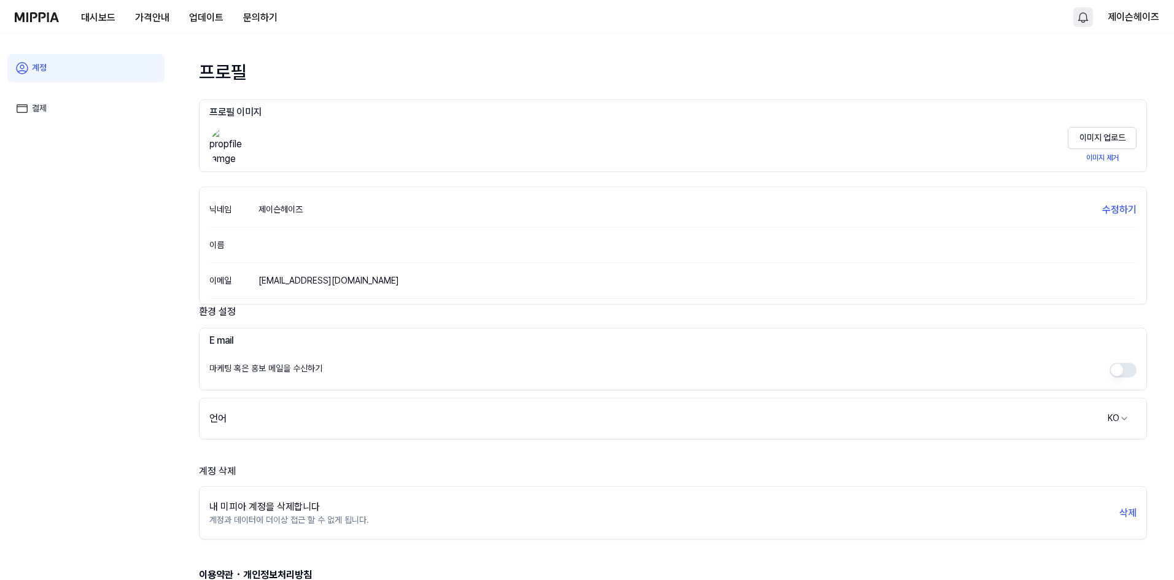
click at [44, 101] on link "결제" at bounding box center [85, 109] width 157 height 28
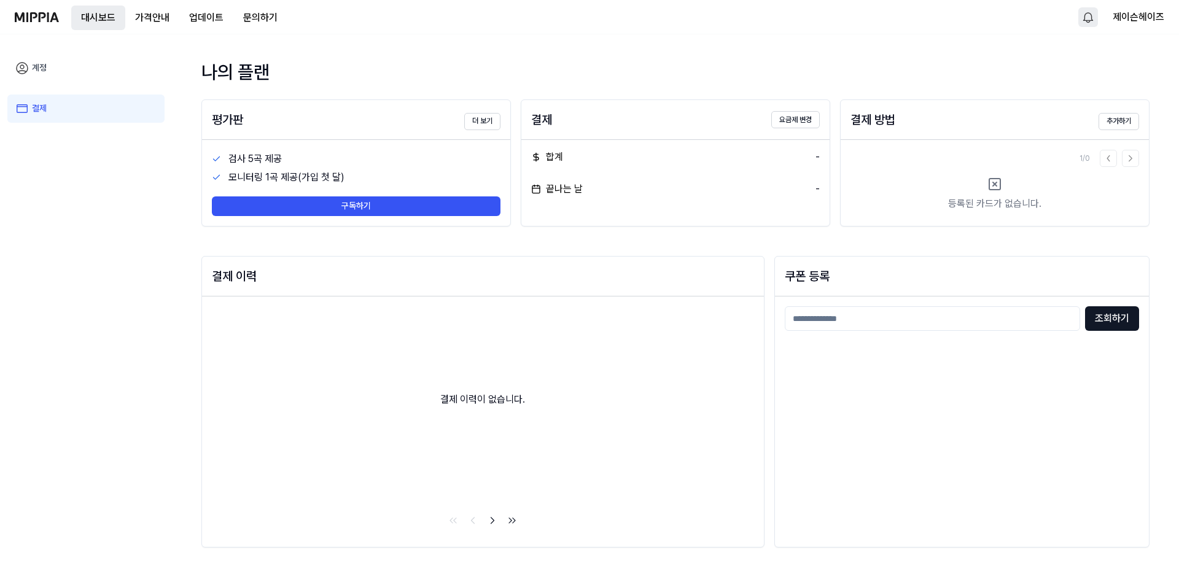
click at [96, 14] on button "대시보드" at bounding box center [98, 18] width 54 height 25
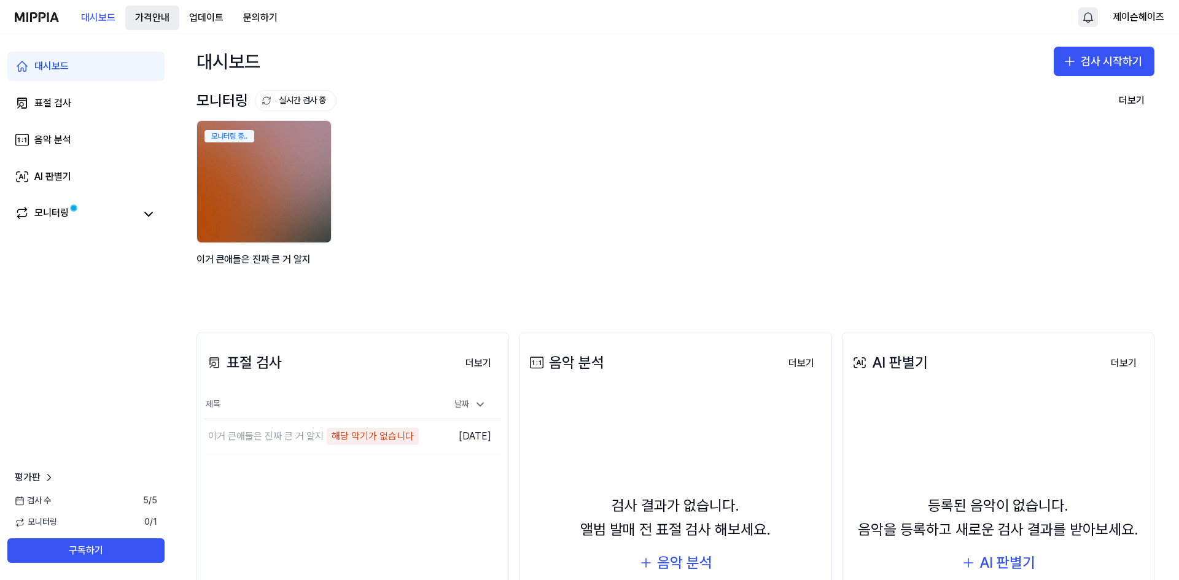
click at [157, 15] on button "가격안내" at bounding box center [152, 18] width 54 height 25
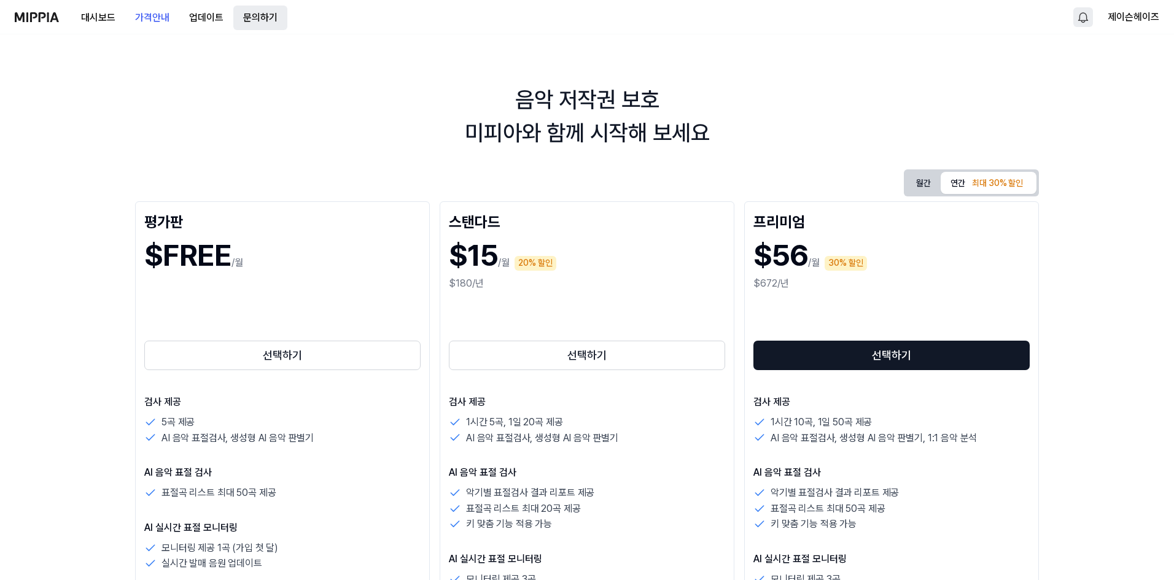
click at [243, 21] on button "문의하기" at bounding box center [260, 18] width 54 height 25
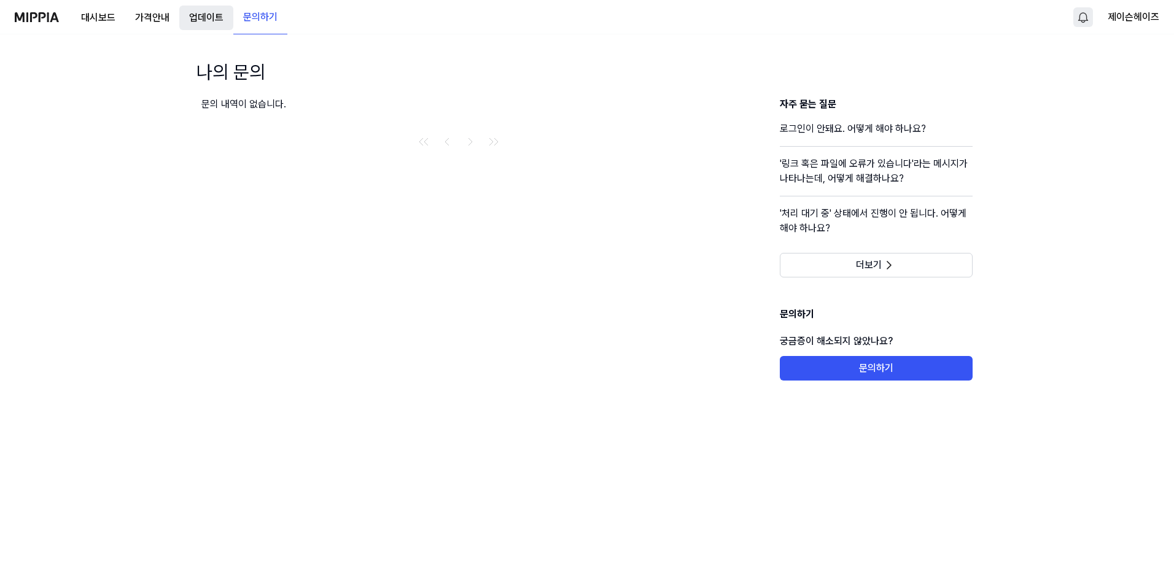
click at [206, 18] on button "업데이트" at bounding box center [206, 18] width 54 height 25
